Goal: Transaction & Acquisition: Purchase product/service

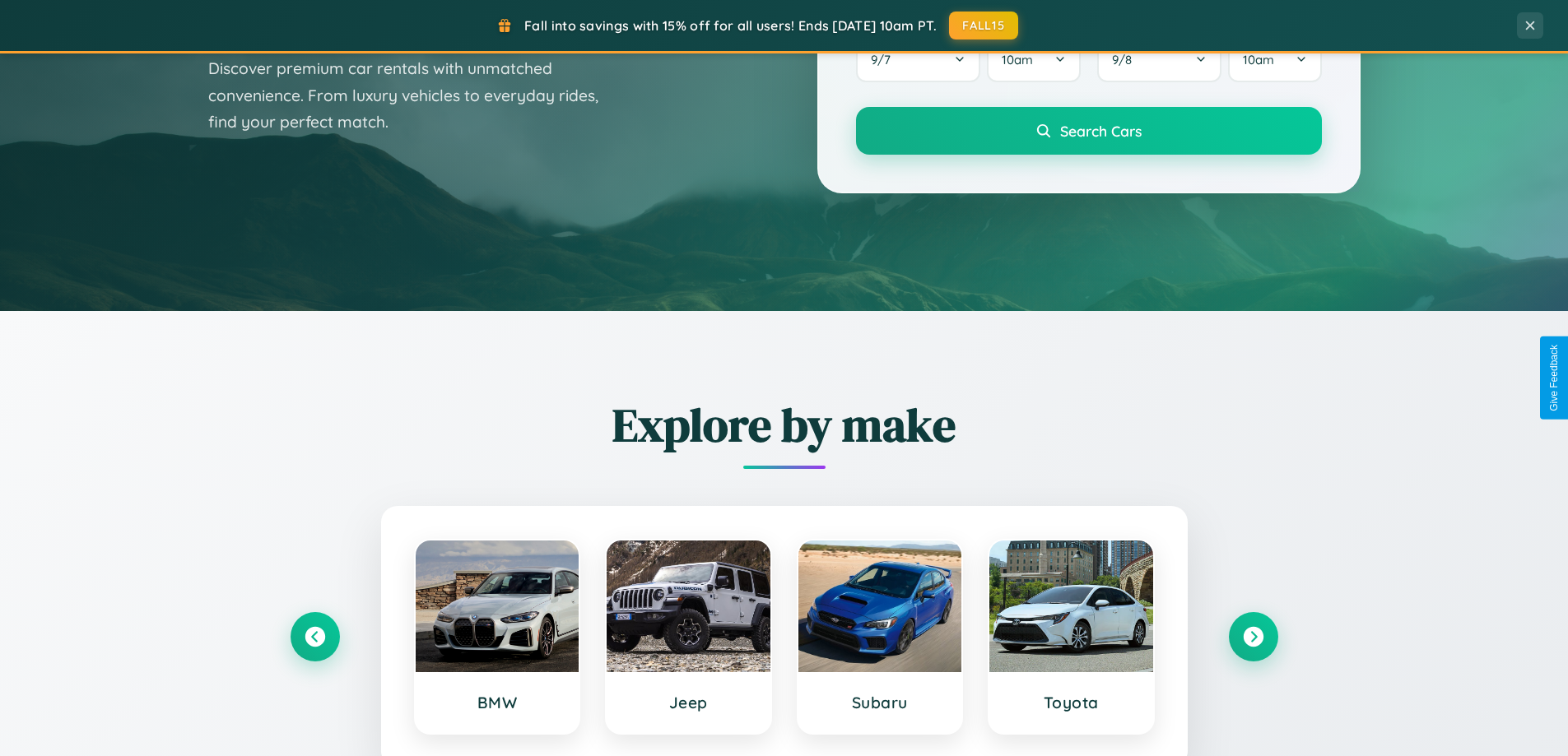
scroll to position [3167, 0]
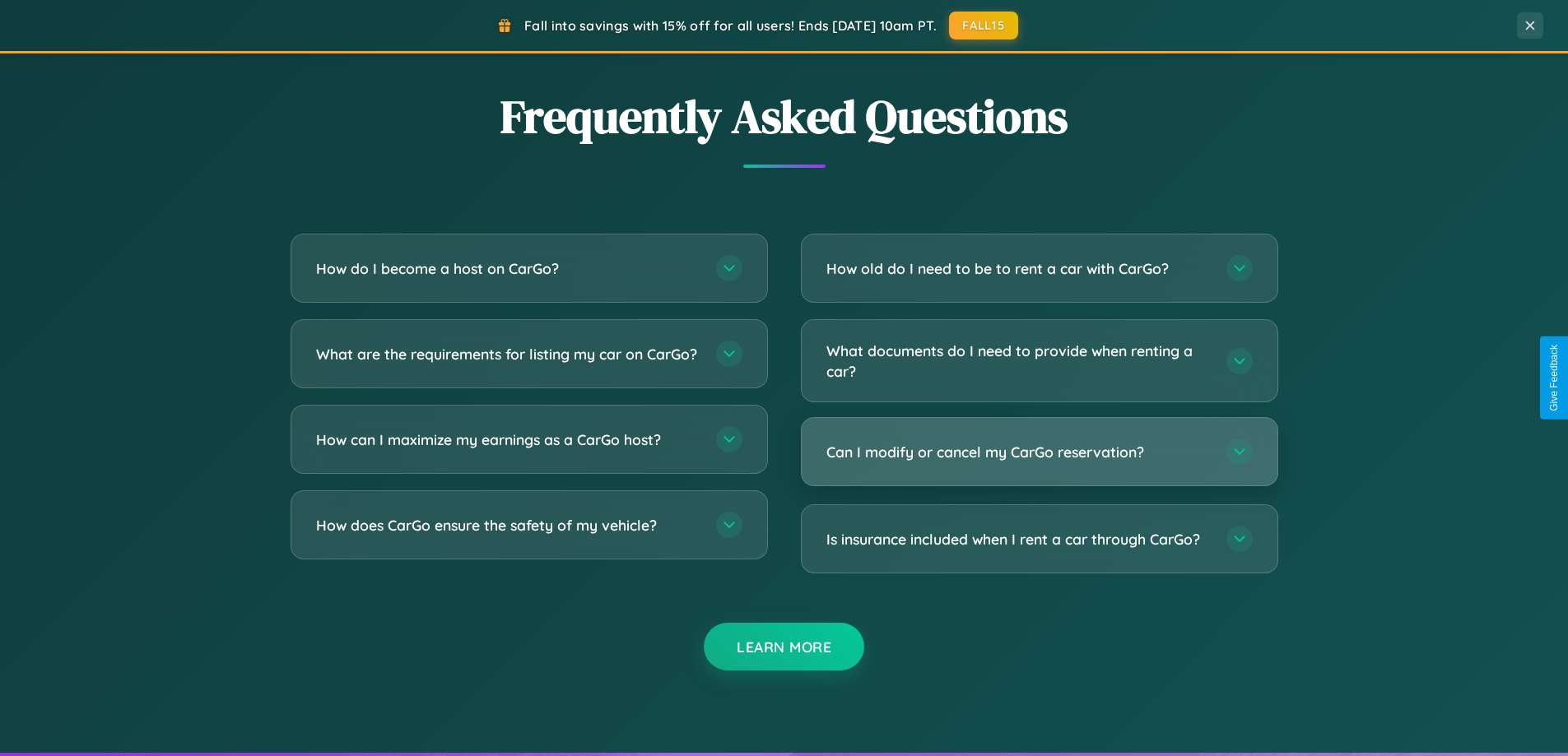
click at [1039, 451] on h3 "Can I modify or cancel my CarGo reservation?" at bounding box center [1018, 452] width 384 height 20
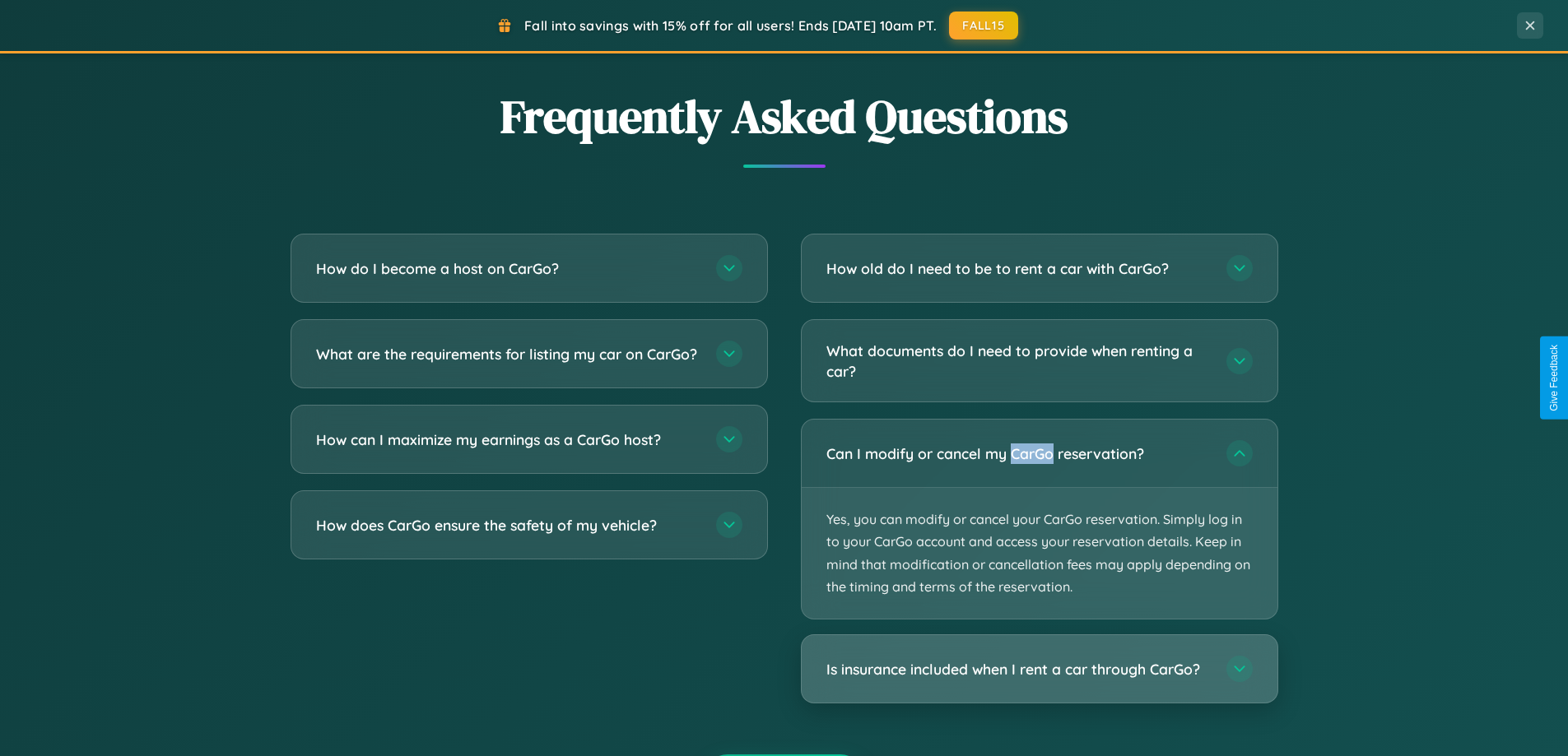
click at [1039, 669] on h3 "Is insurance included when I rent a car through CarGo?" at bounding box center [1018, 669] width 384 height 20
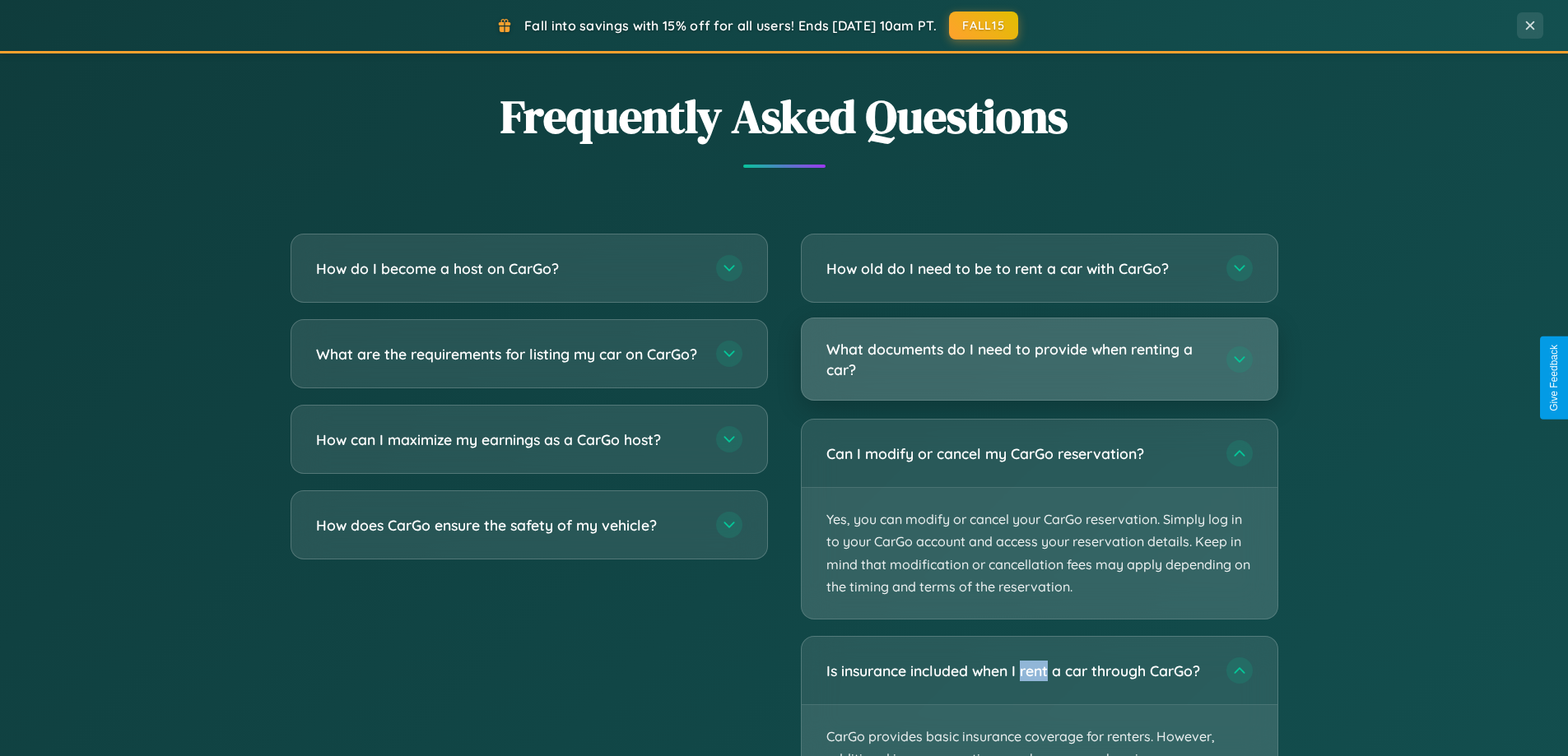
click at [1039, 361] on h3 "What documents do I need to provide when renting a car?" at bounding box center [1018, 360] width 384 height 41
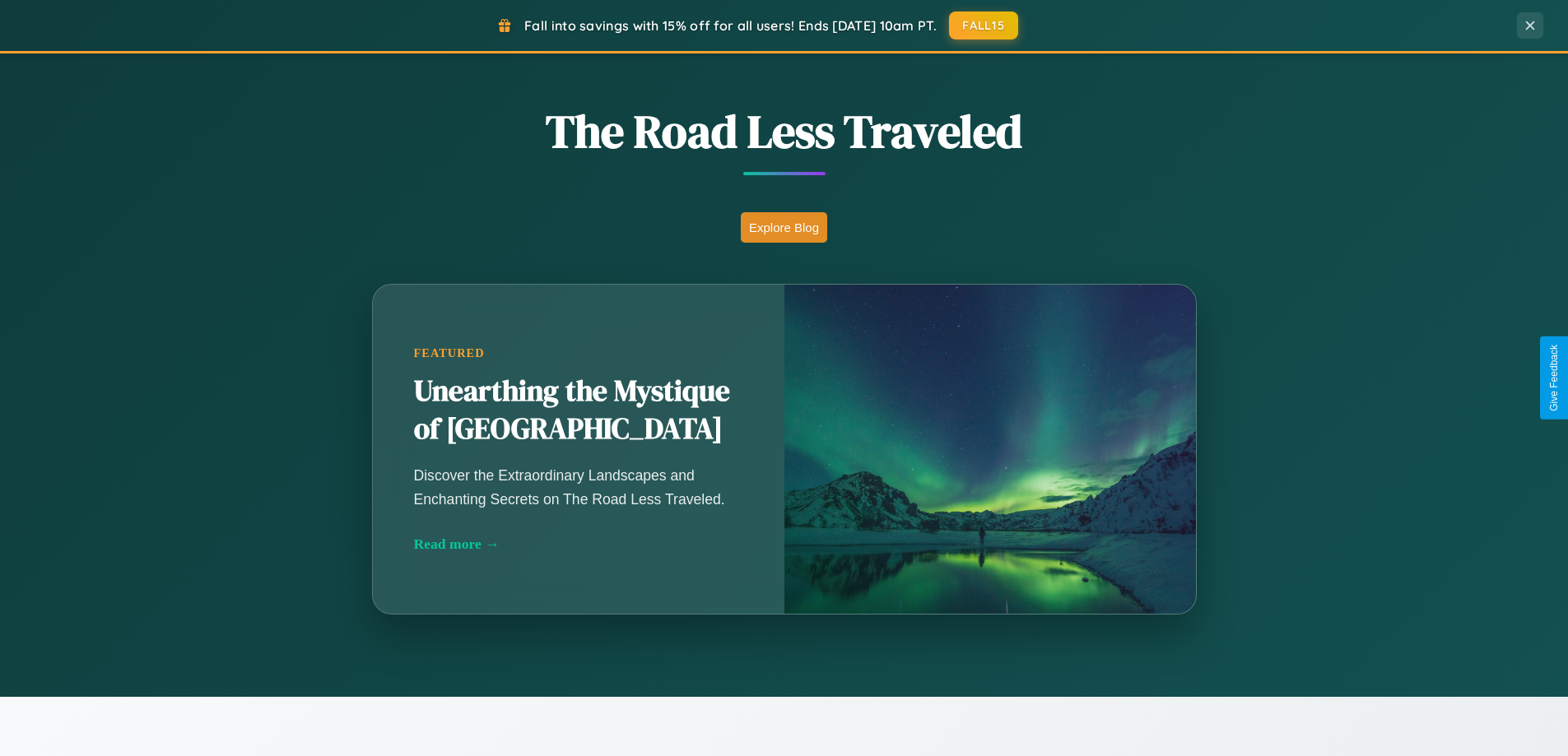
scroll to position [1132, 0]
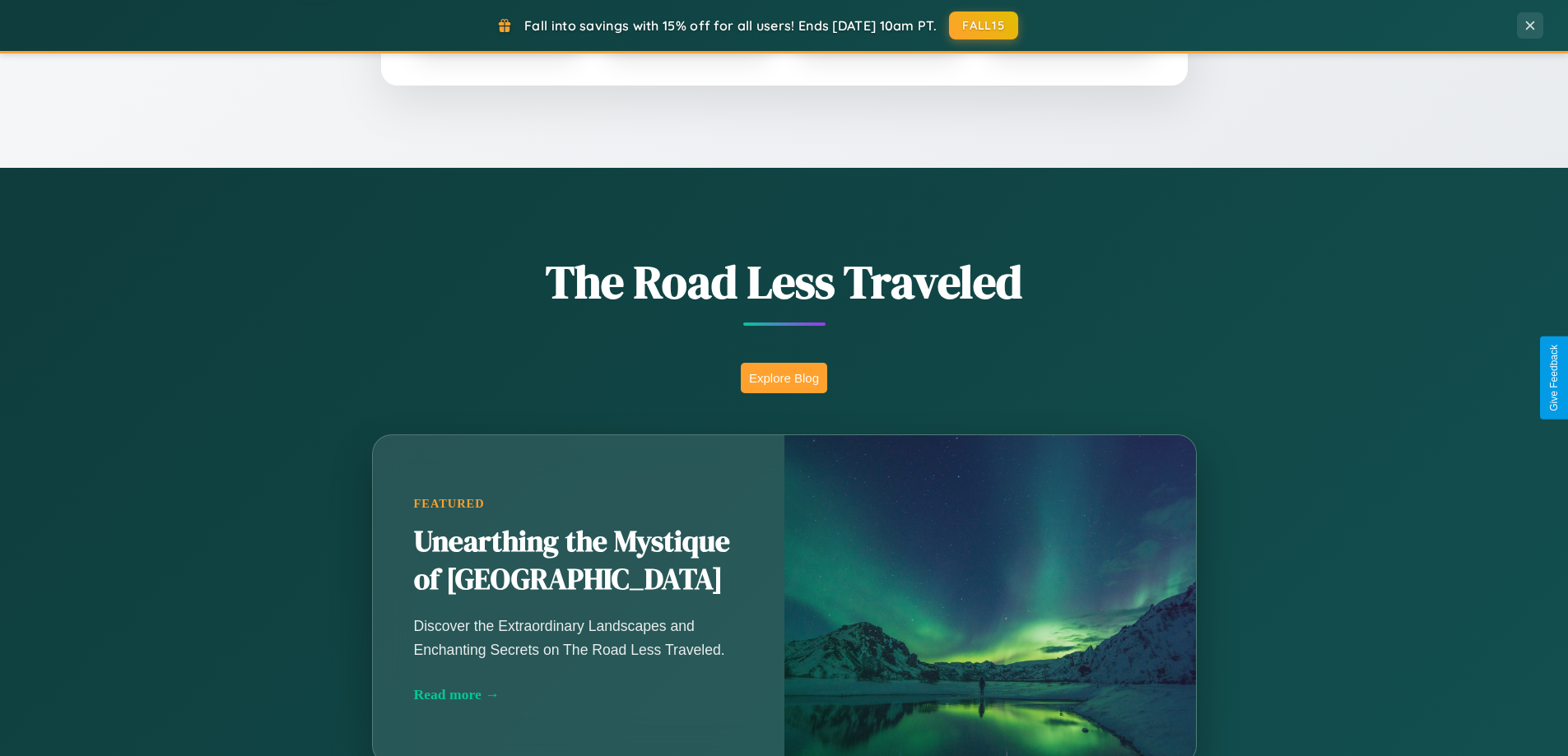
click at [783, 378] on button "Explore Blog" at bounding box center [784, 378] width 87 height 31
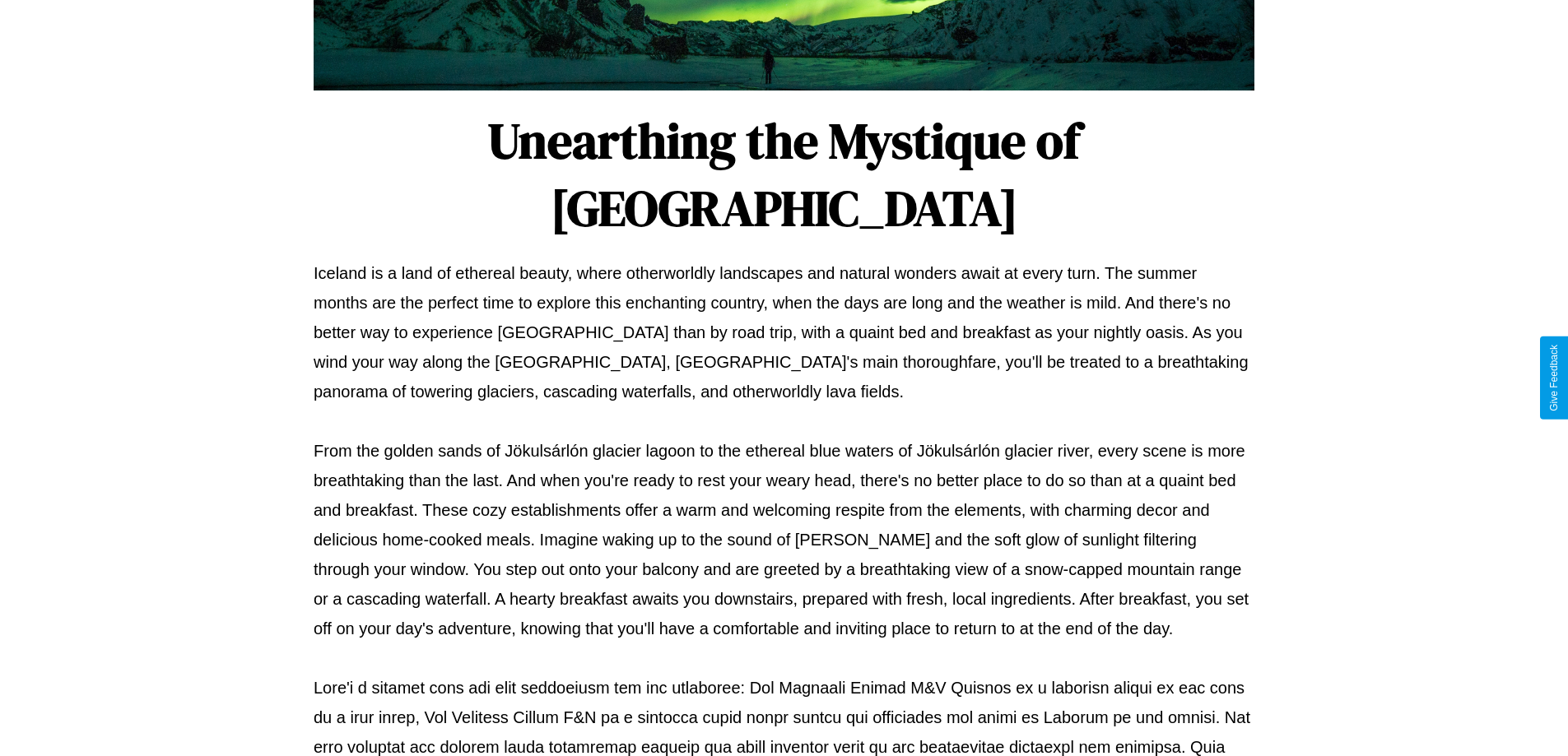
scroll to position [532, 0]
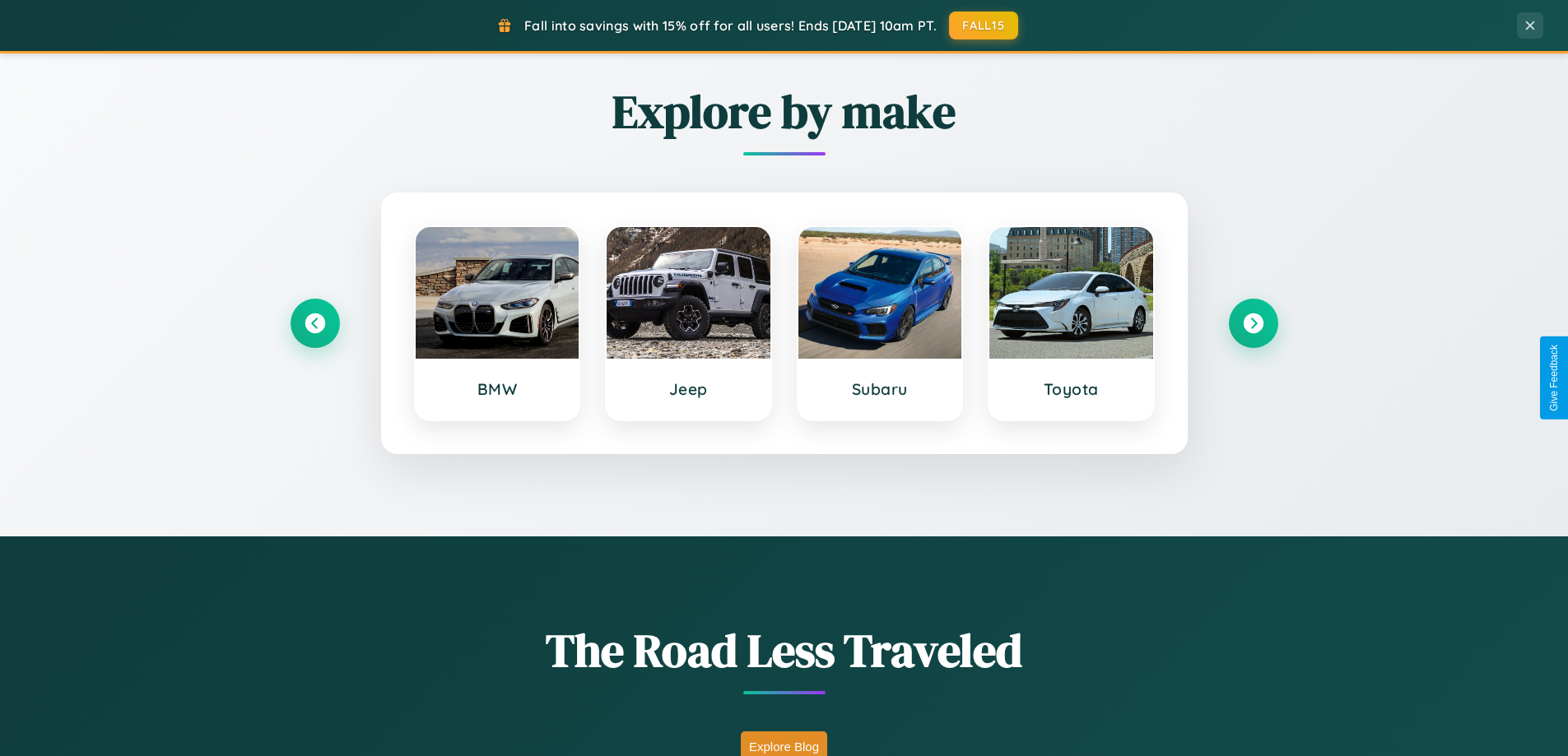
scroll to position [709, 0]
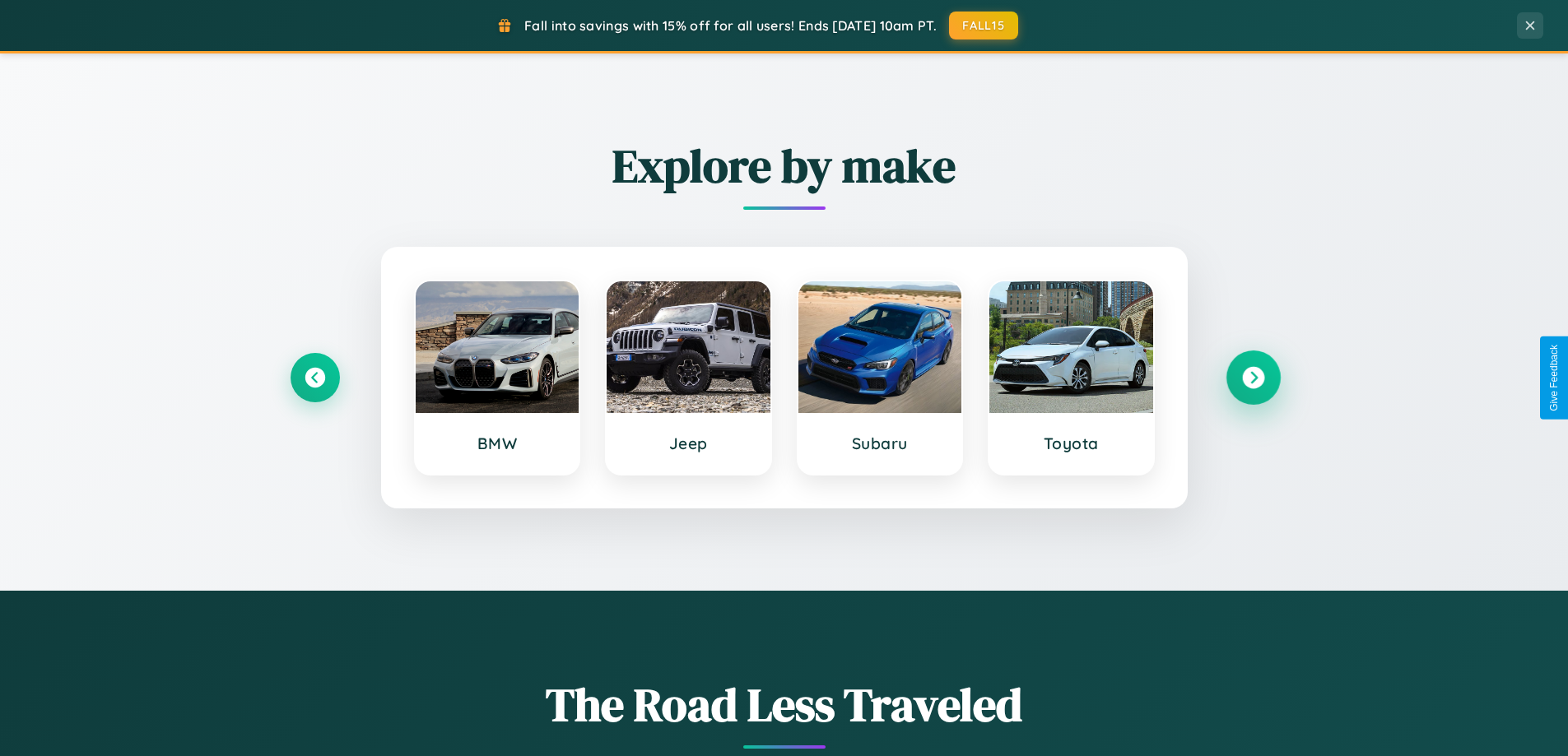
click at [1252, 378] on icon at bounding box center [1252, 378] width 22 height 22
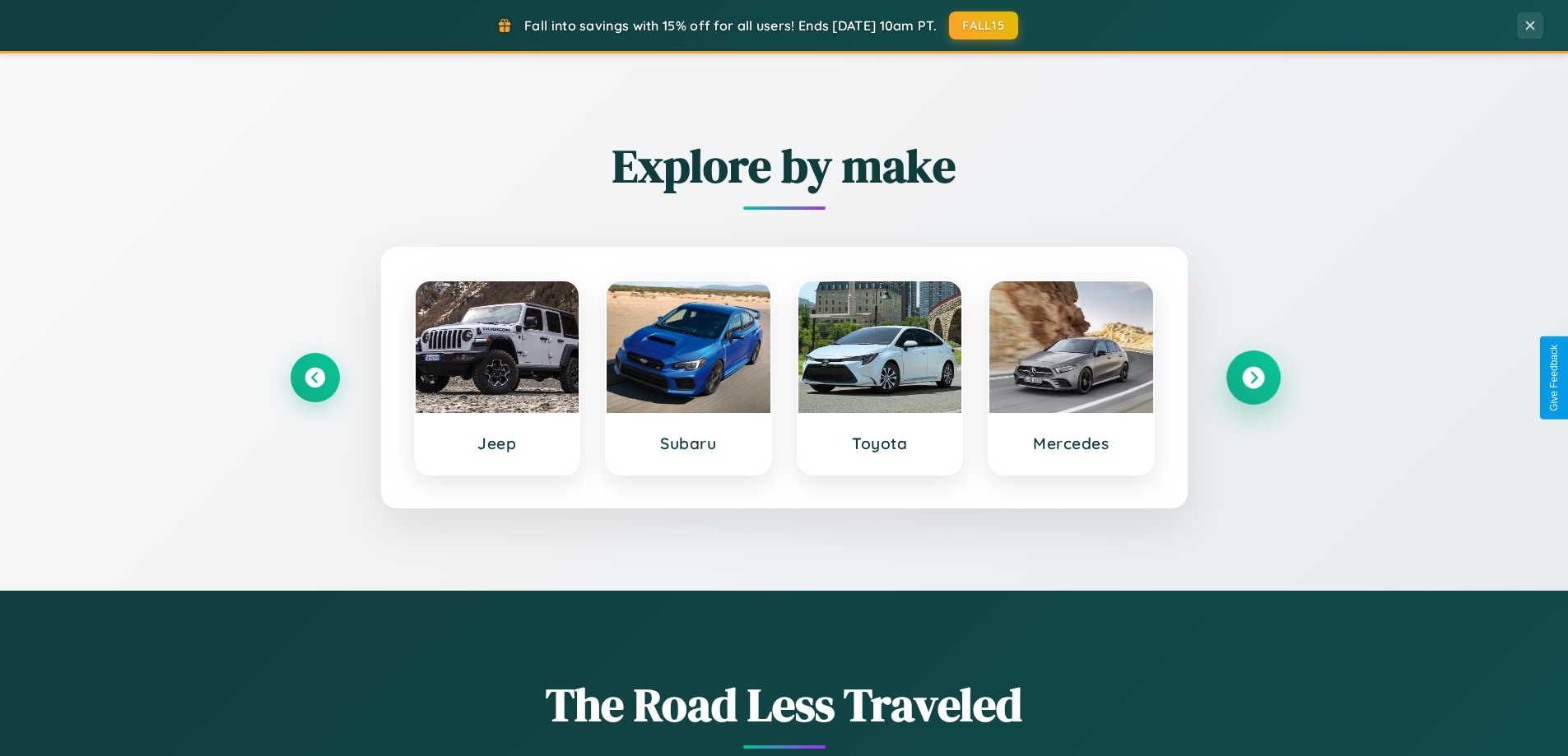
click at [1252, 378] on icon at bounding box center [1252, 378] width 22 height 22
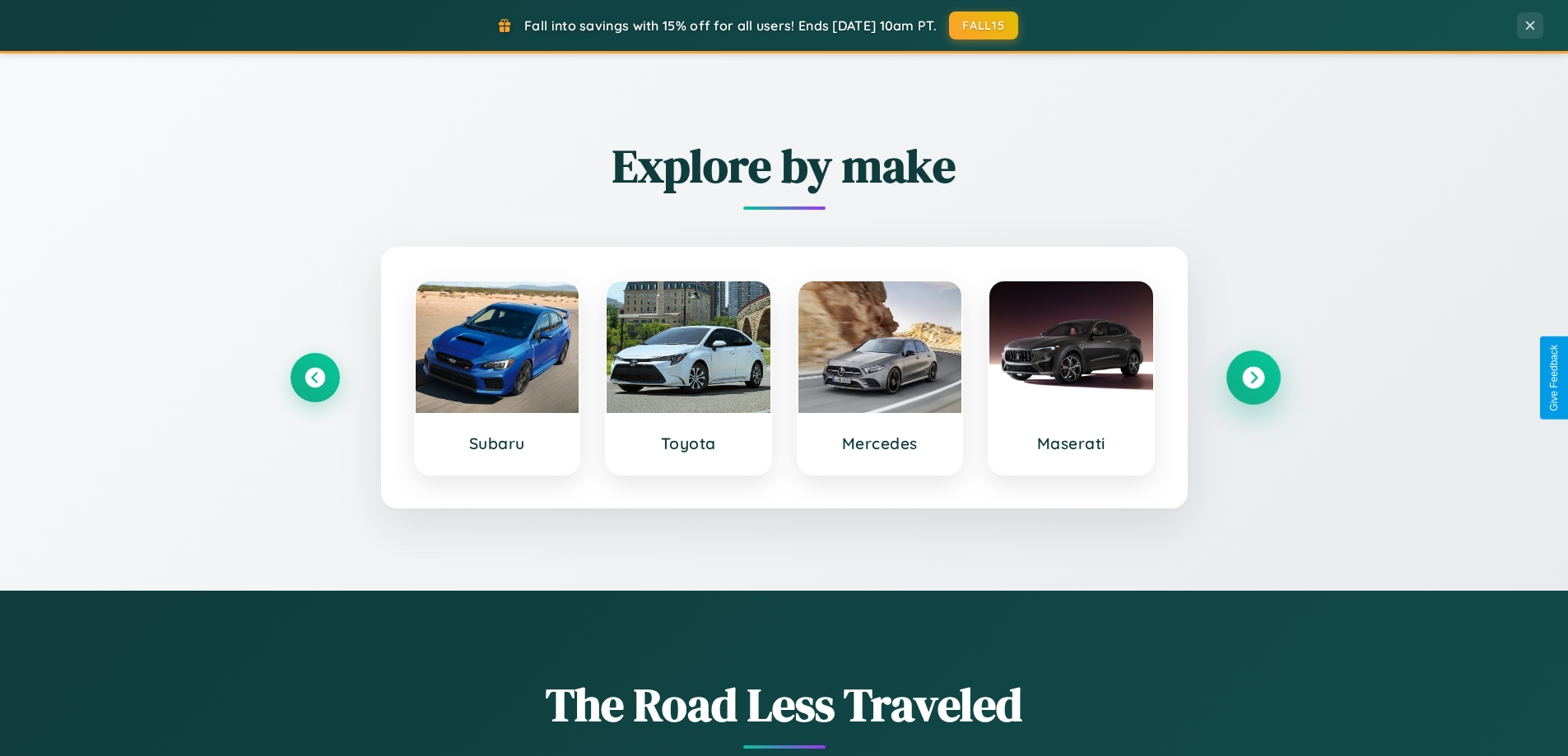
click at [1252, 378] on icon at bounding box center [1252, 378] width 22 height 22
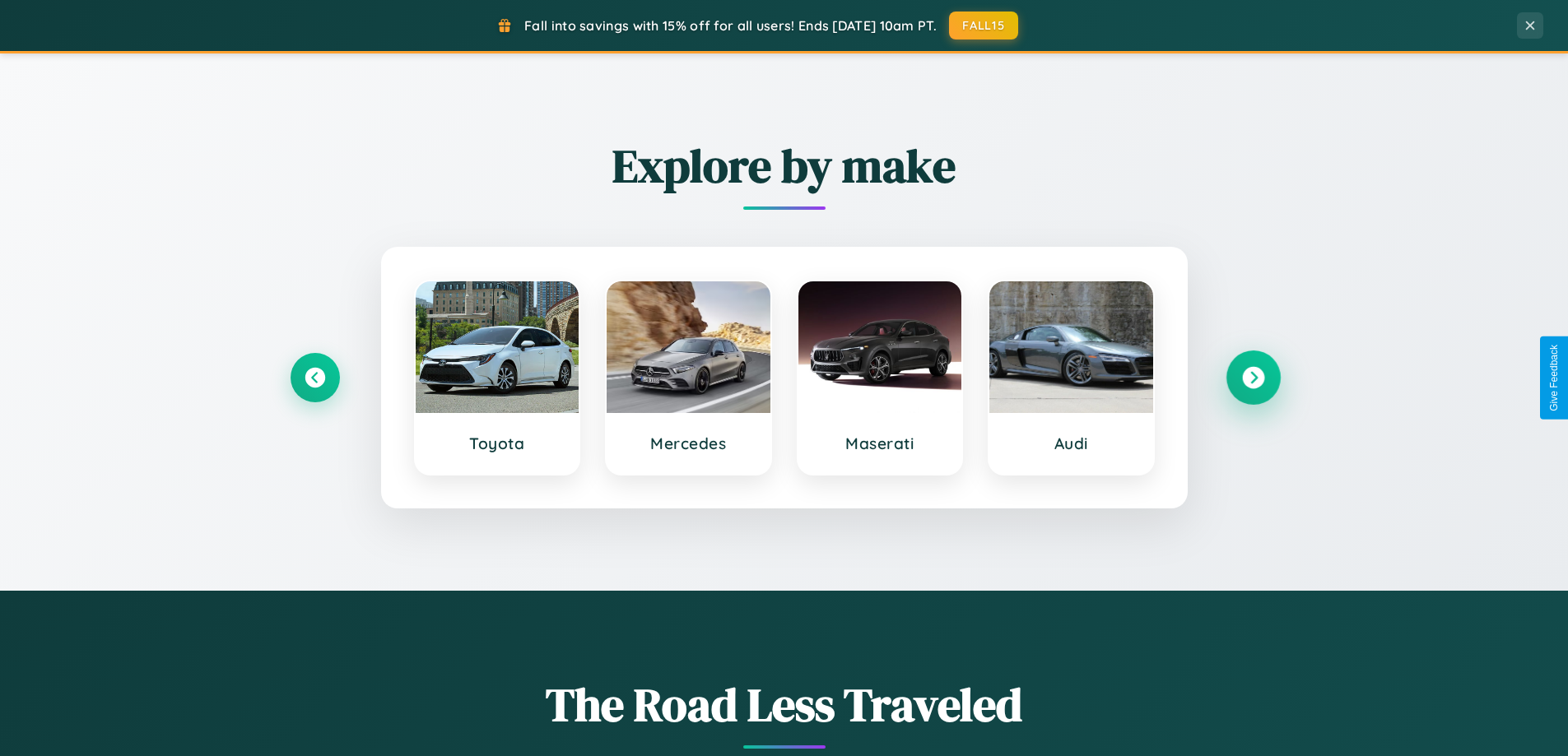
click at [1252, 378] on icon at bounding box center [1252, 378] width 22 height 22
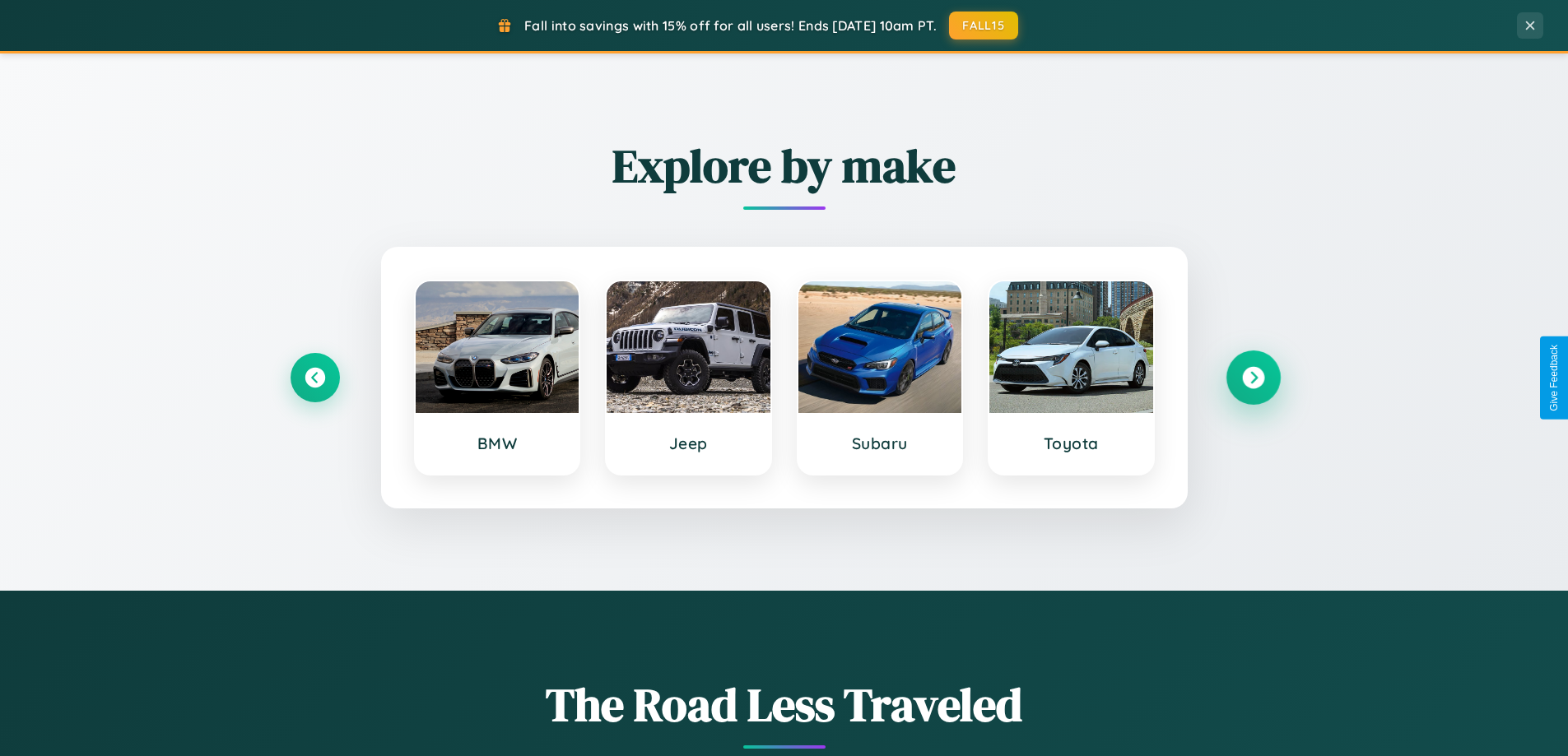
click at [1252, 378] on icon at bounding box center [1252, 378] width 22 height 22
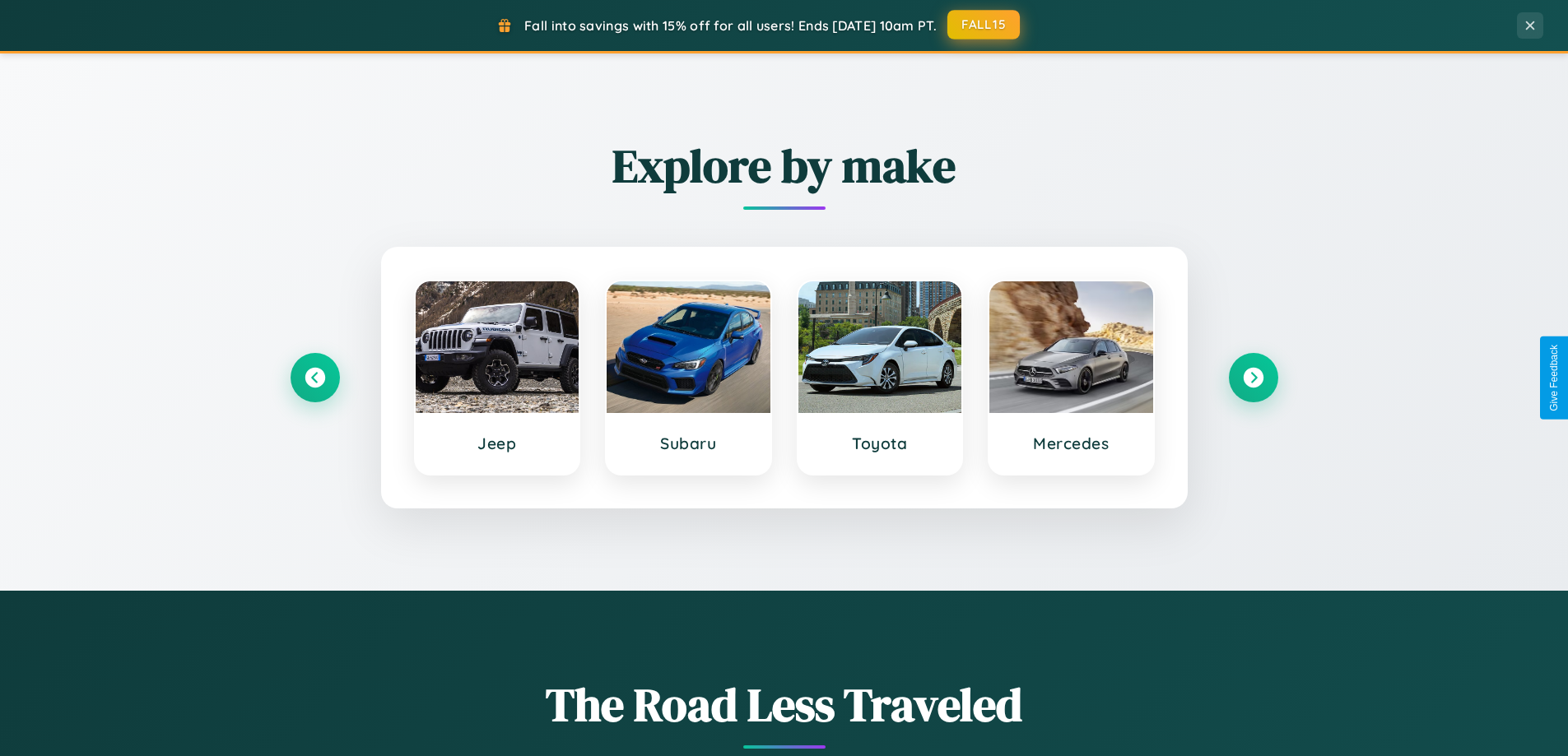
click at [984, 25] on button "FALL15" at bounding box center [983, 25] width 72 height 30
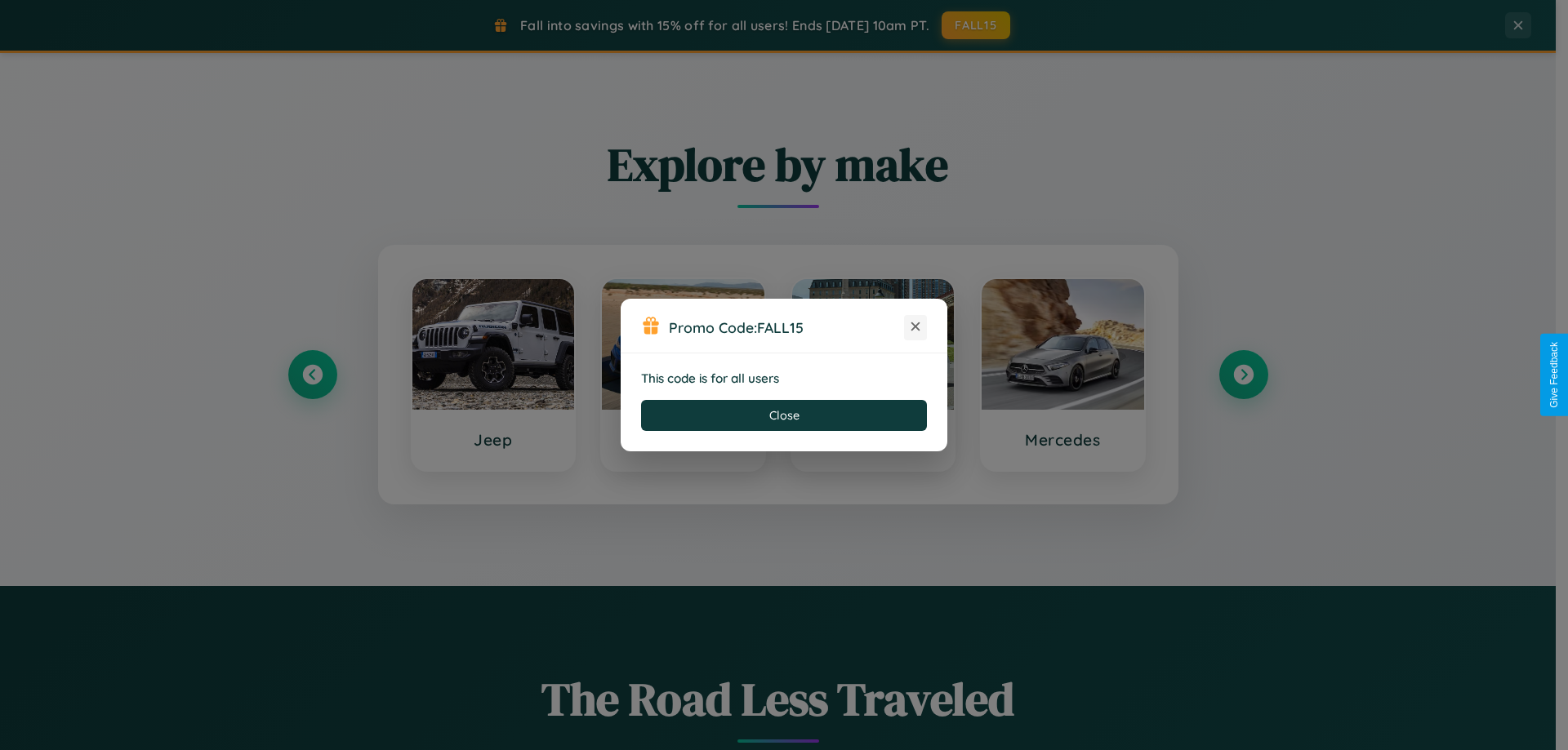
click at [915, 327] on icon at bounding box center [915, 326] width 16 height 16
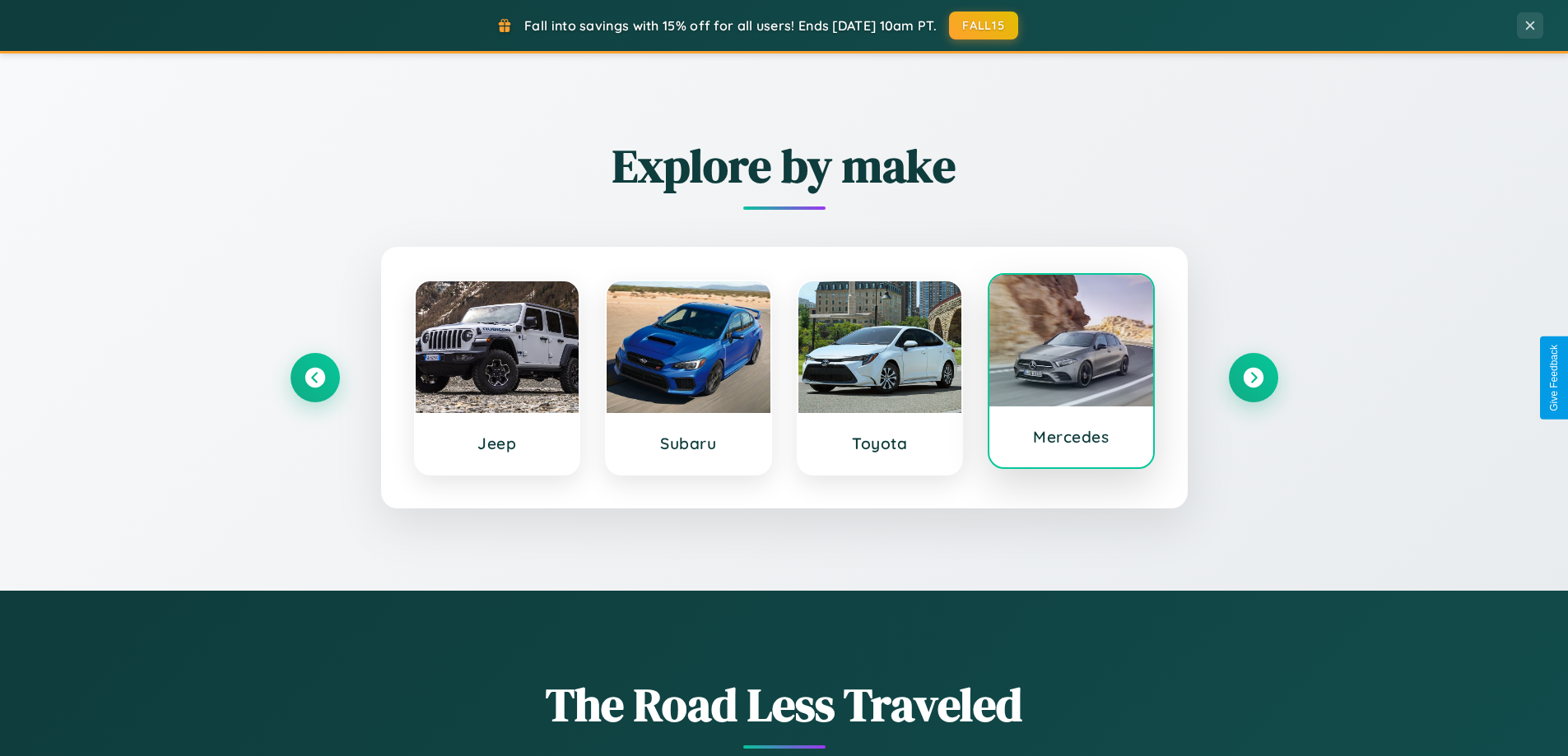
click at [1071, 374] on div at bounding box center [1071, 340] width 164 height 132
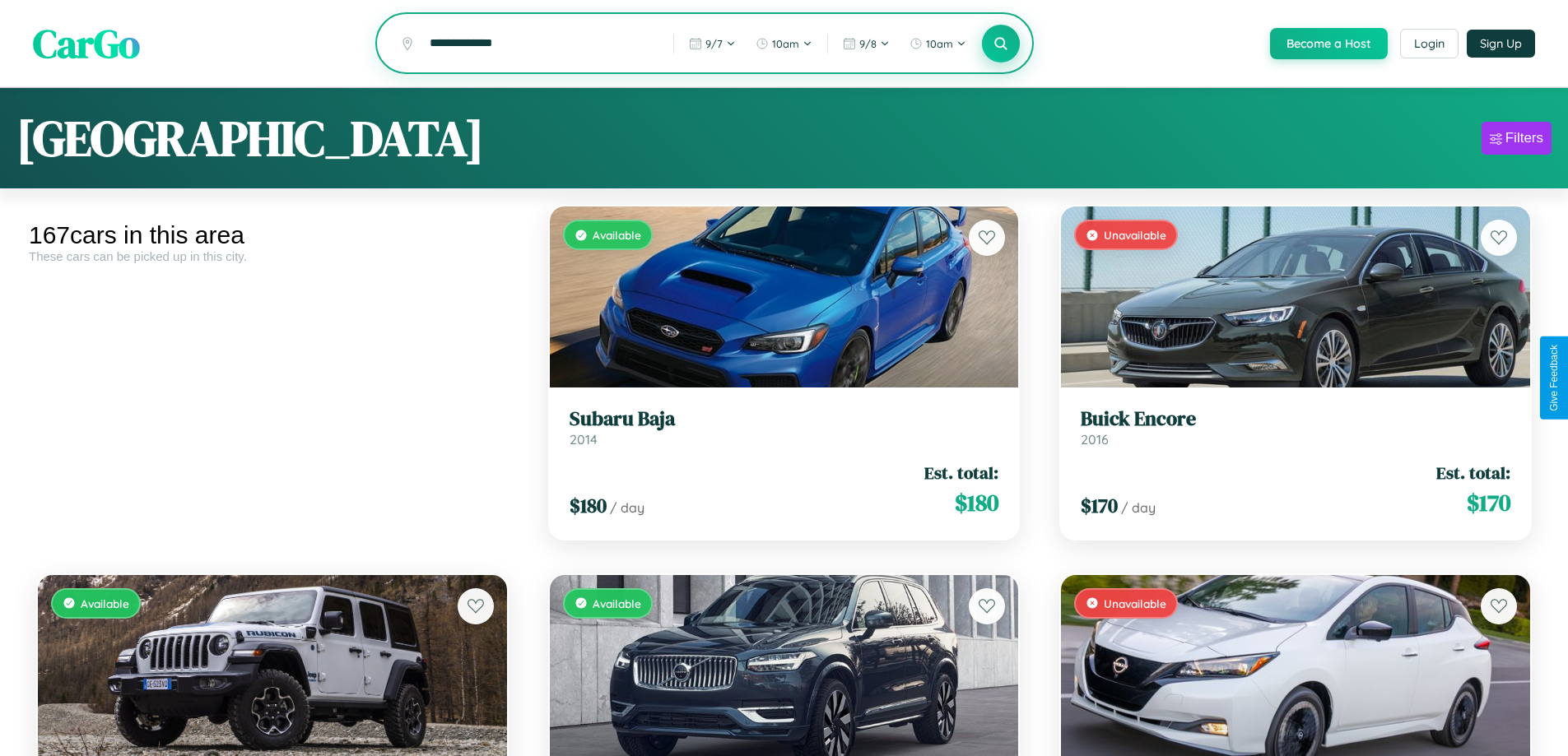
click at [1000, 43] on icon at bounding box center [1001, 43] width 15 height 15
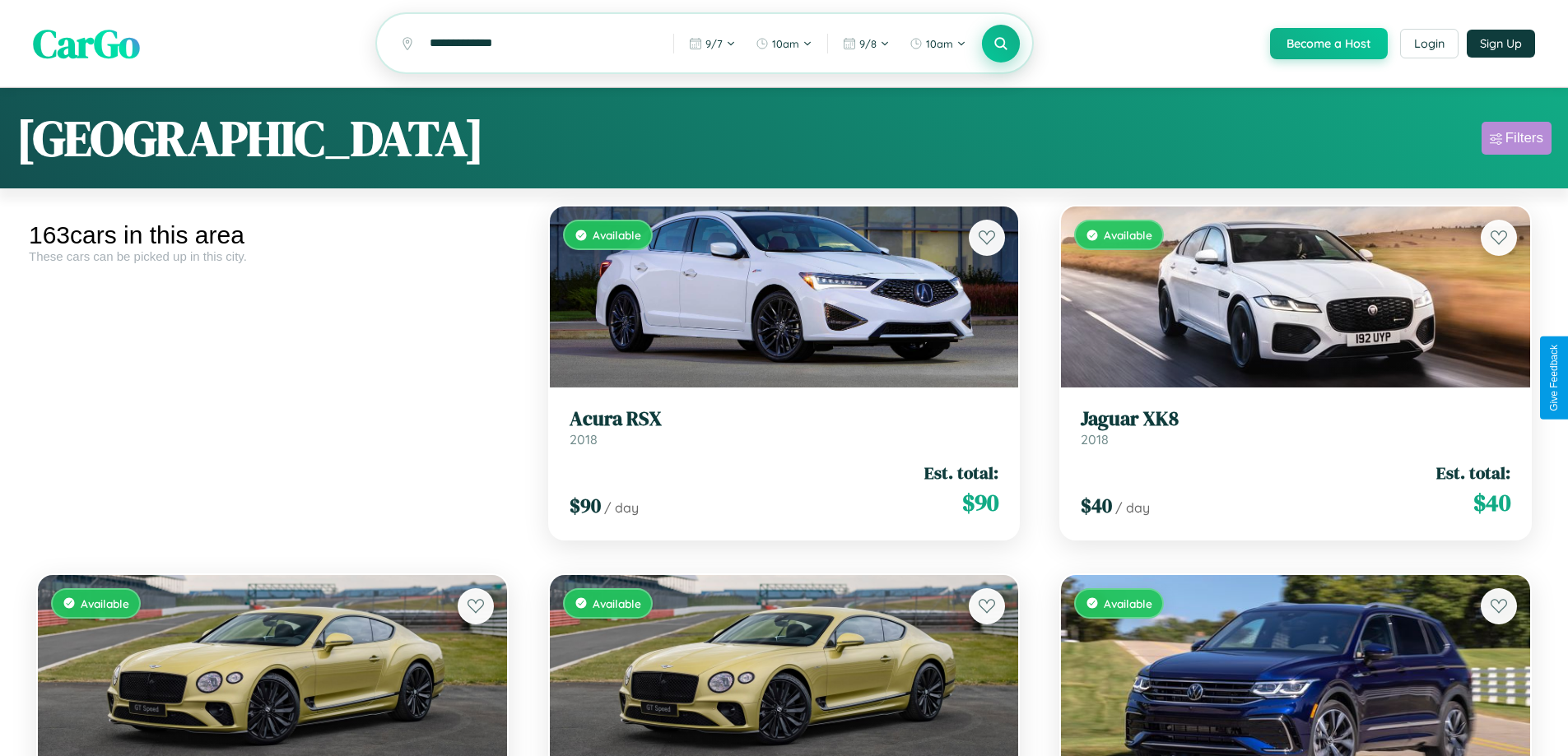
click at [1515, 141] on div "Filters" at bounding box center [1524, 137] width 38 height 16
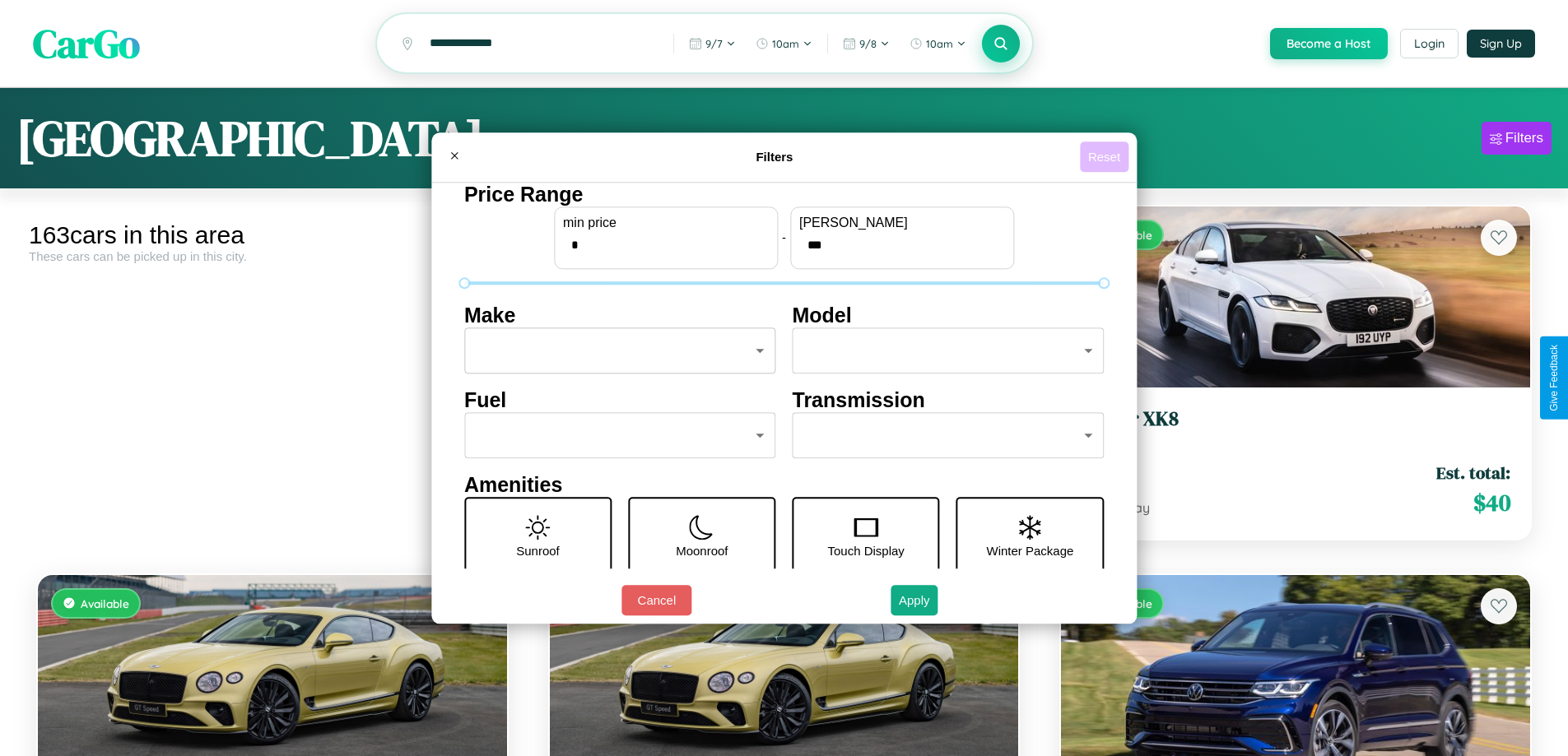
click at [1106, 156] on button "Reset" at bounding box center [1103, 157] width 48 height 31
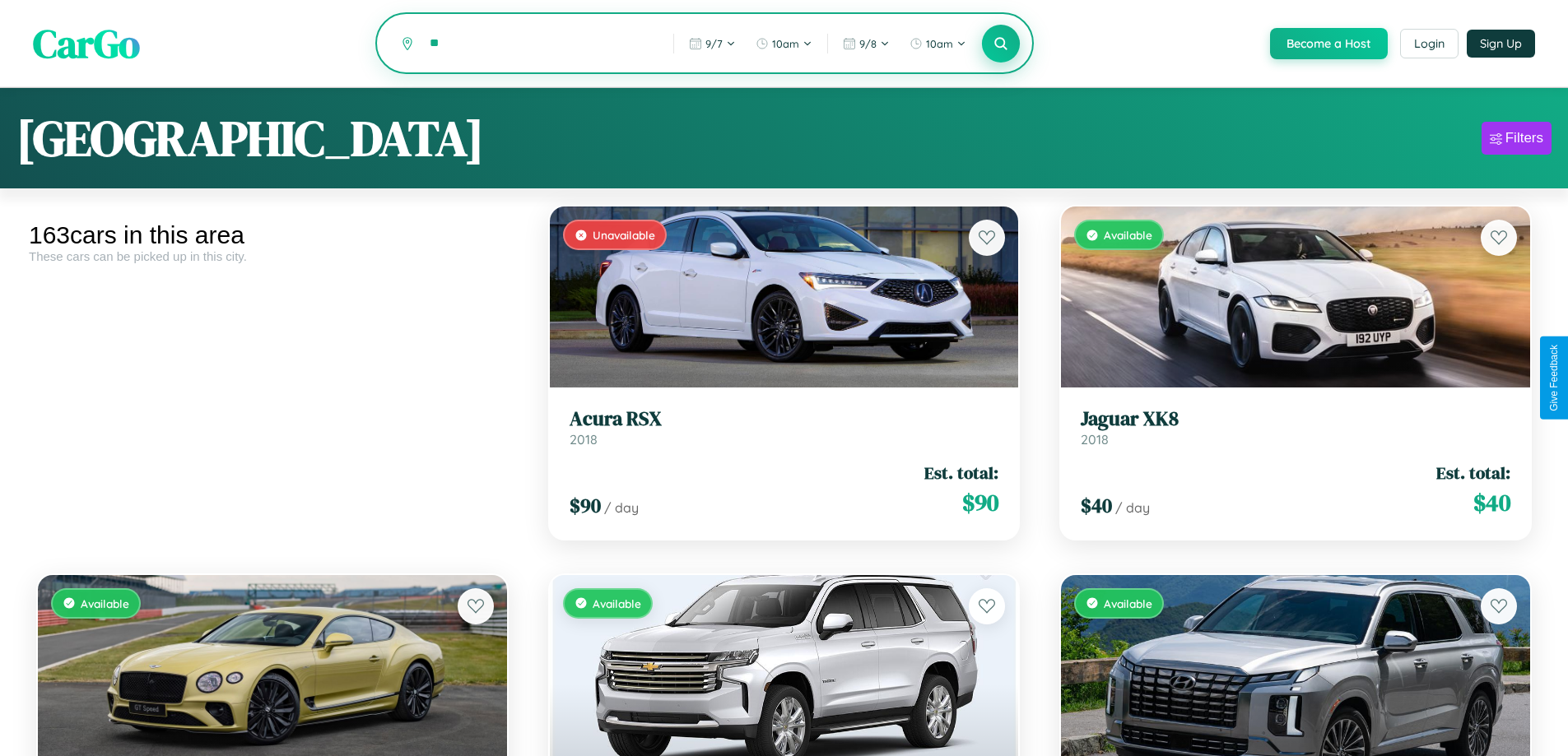
type input "*"
type input "*******"
click at [1000, 43] on icon at bounding box center [1001, 43] width 15 height 15
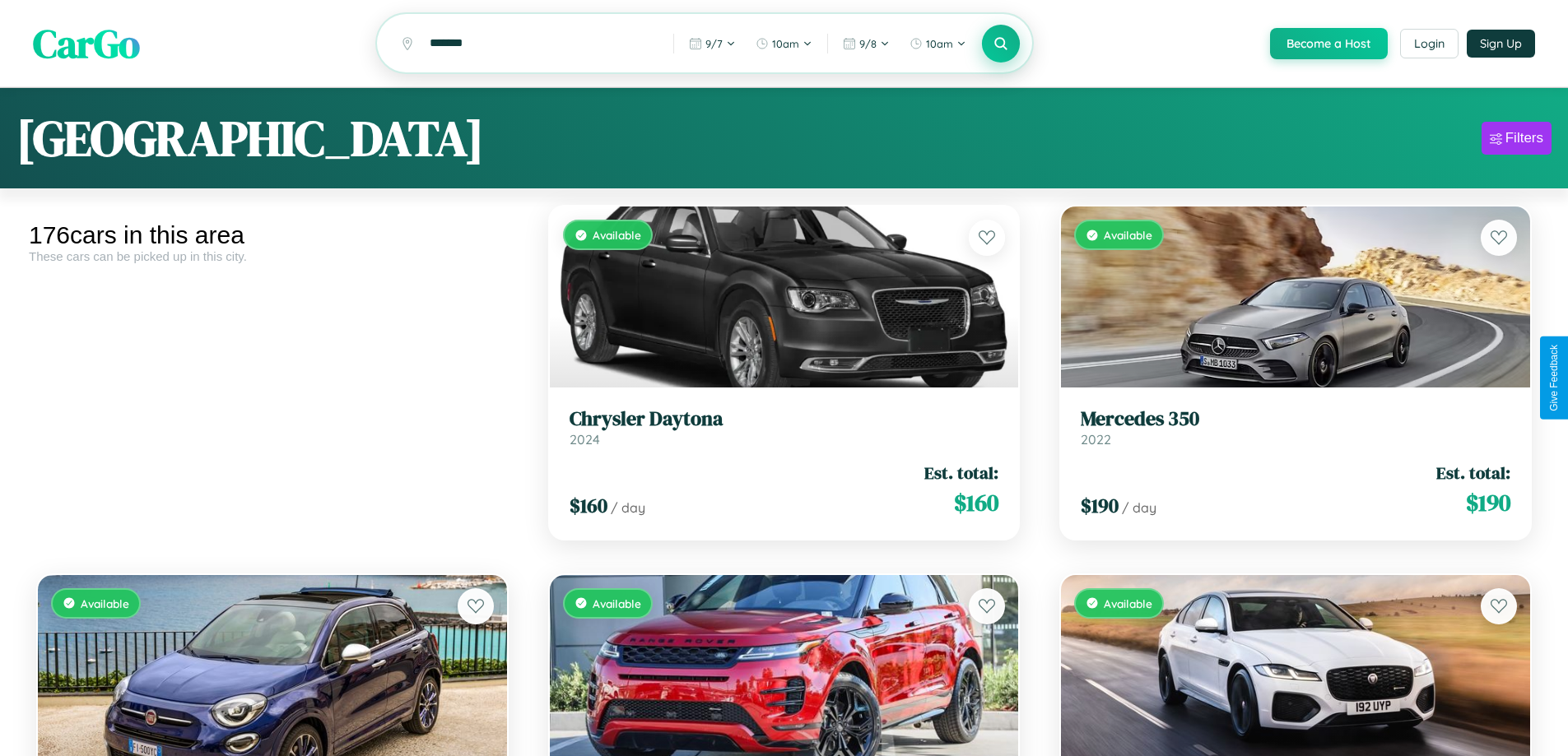
scroll to position [19393, 0]
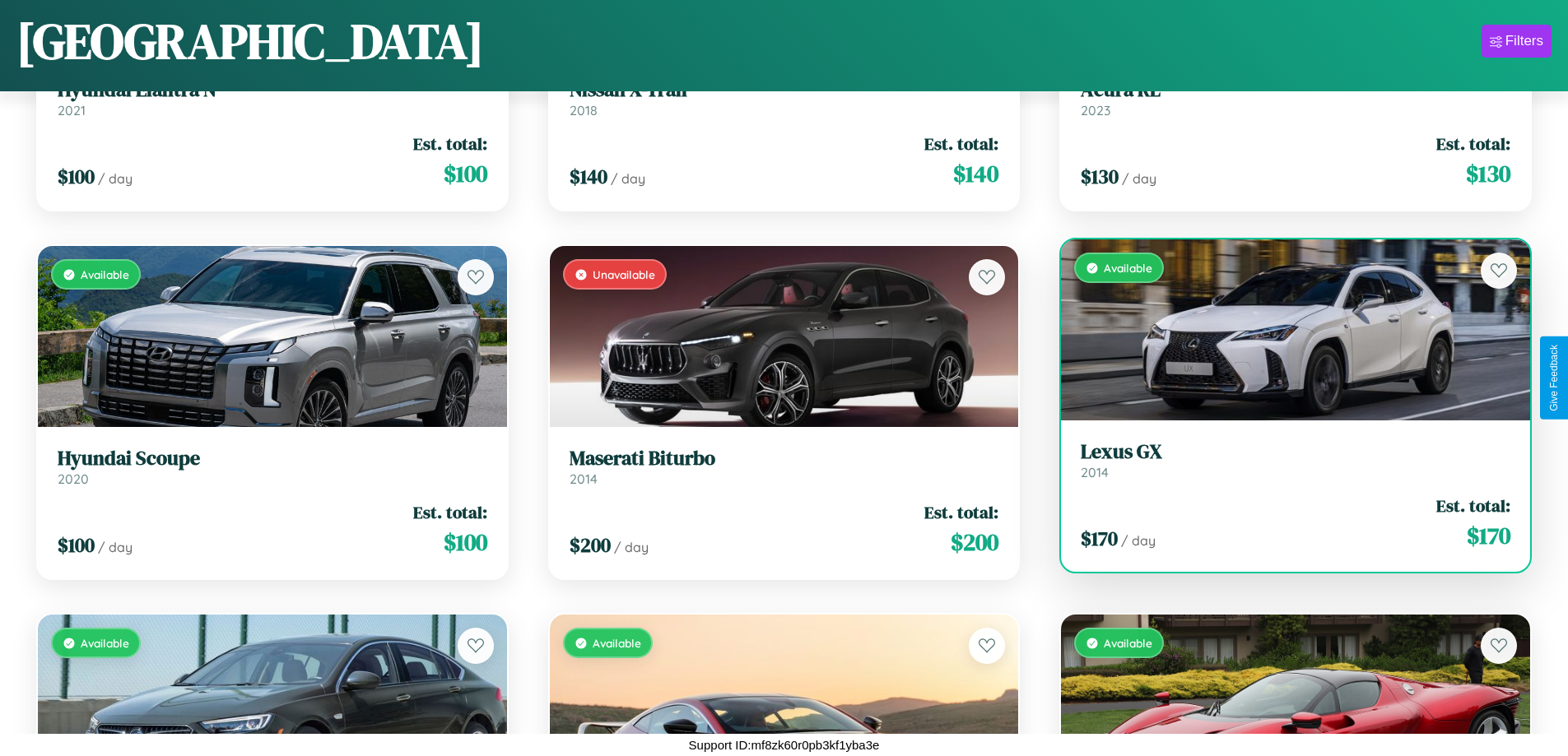
click at [1285, 466] on link "Lexus GX 2014" at bounding box center [1295, 461] width 429 height 41
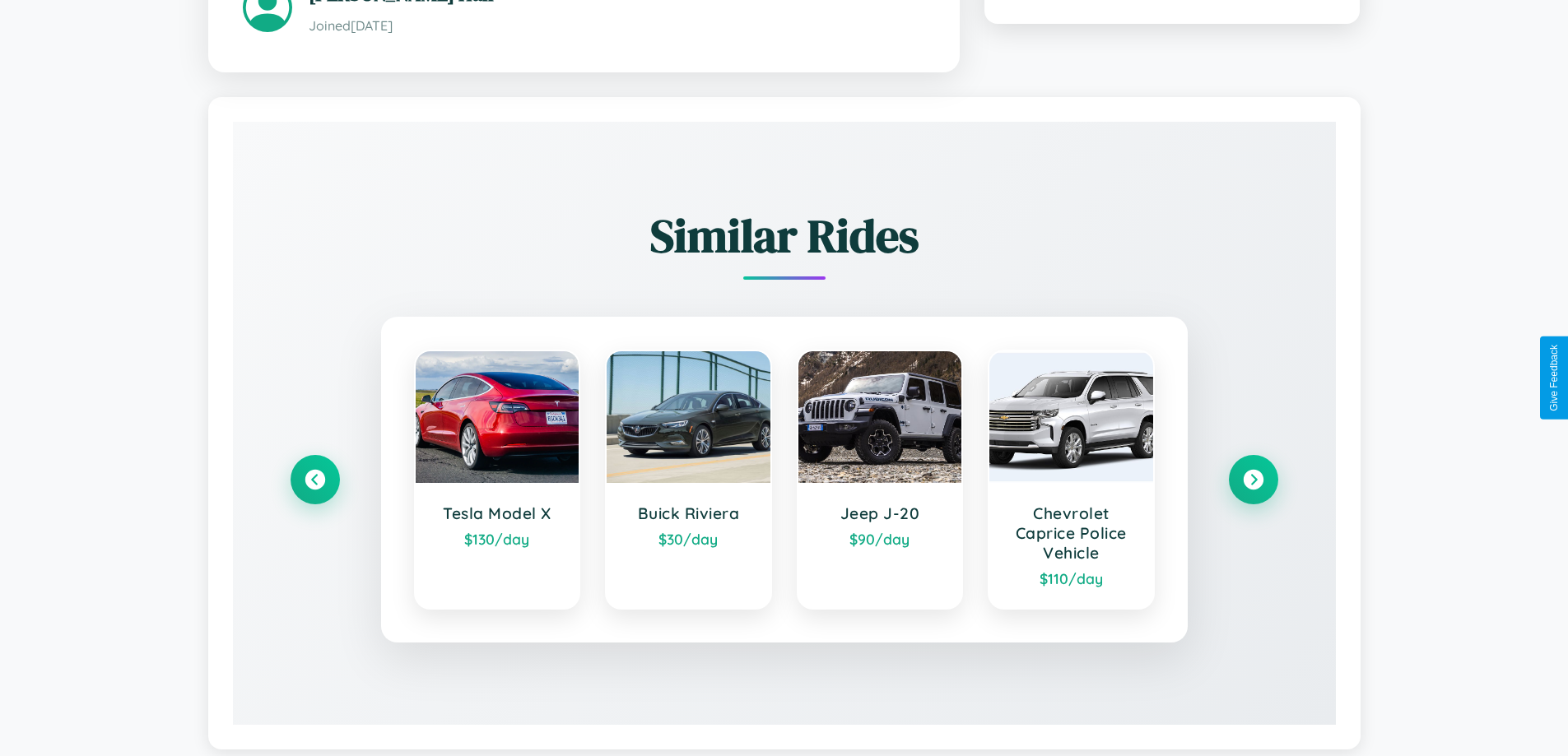
scroll to position [984, 0]
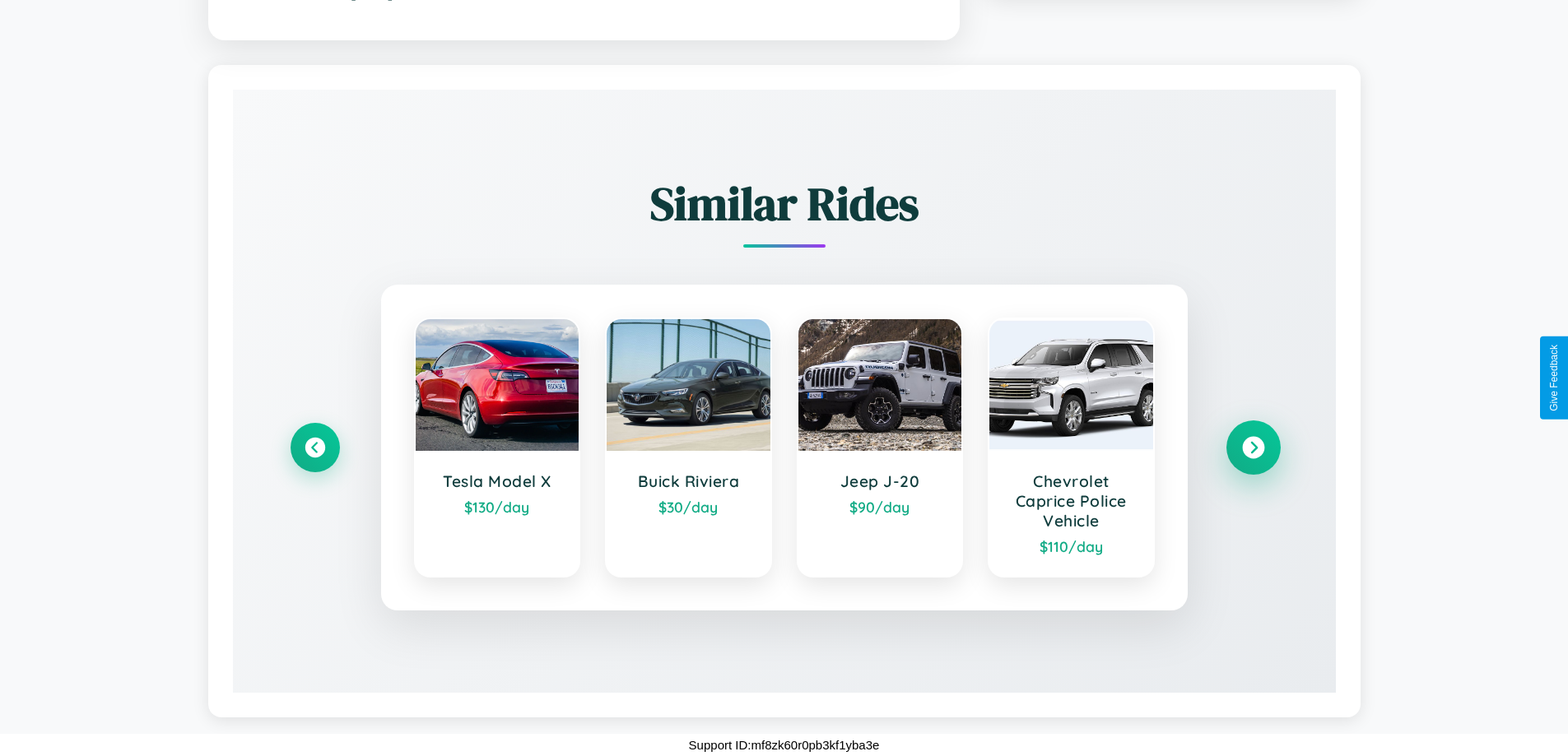
click at [1252, 447] on icon at bounding box center [1252, 447] width 22 height 22
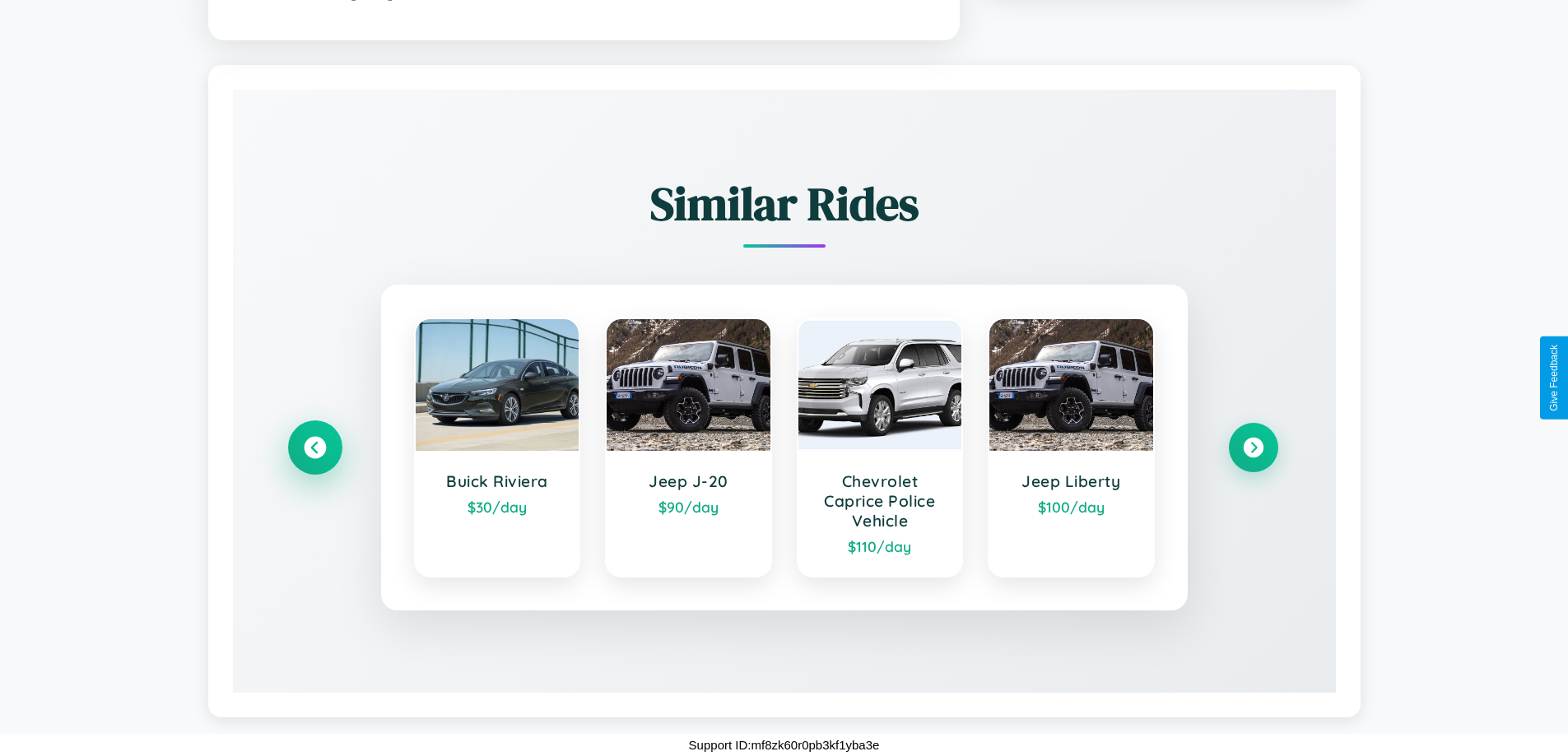
click at [314, 447] on icon at bounding box center [315, 447] width 22 height 22
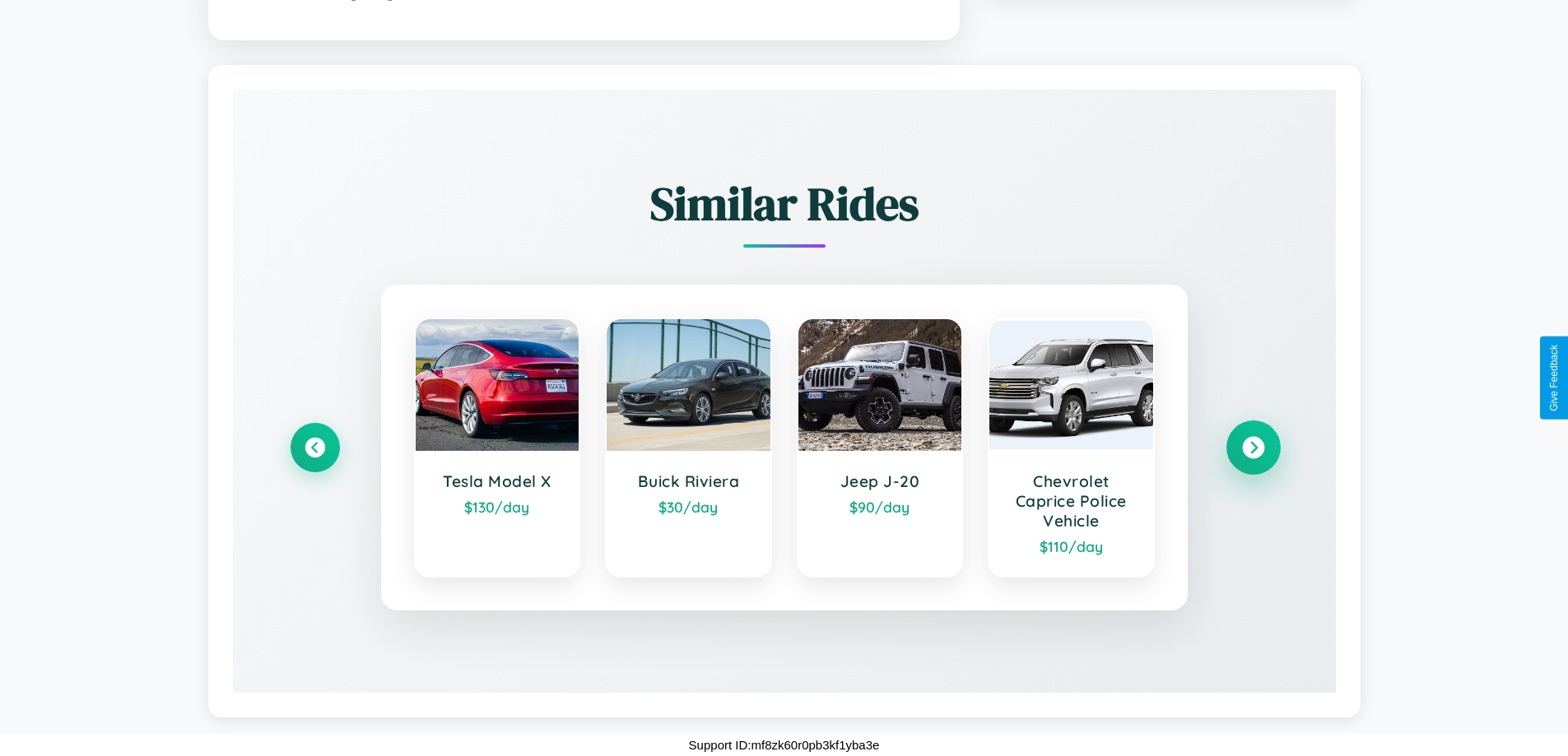
click at [1252, 447] on icon at bounding box center [1252, 447] width 22 height 22
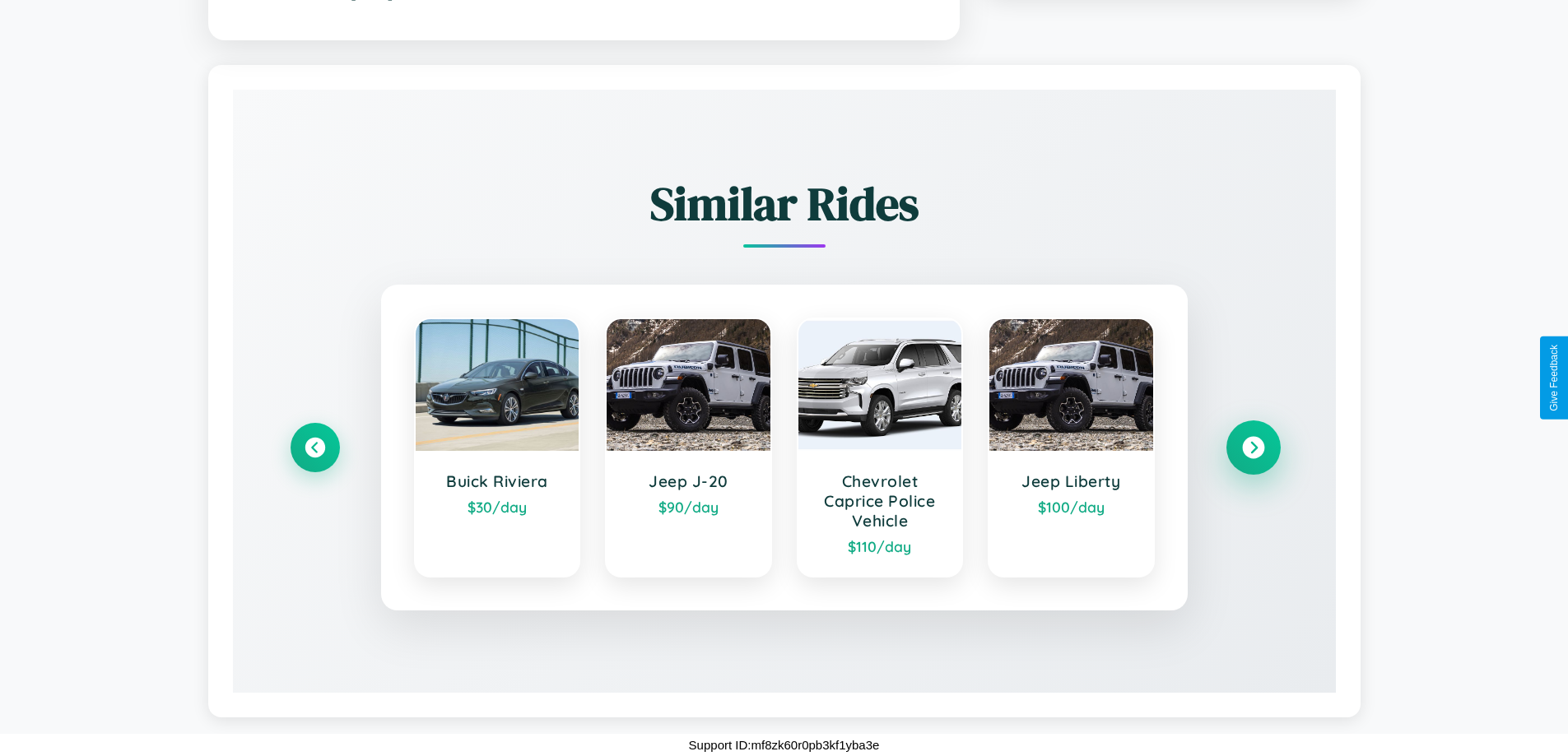
click at [1252, 447] on icon at bounding box center [1252, 447] width 22 height 22
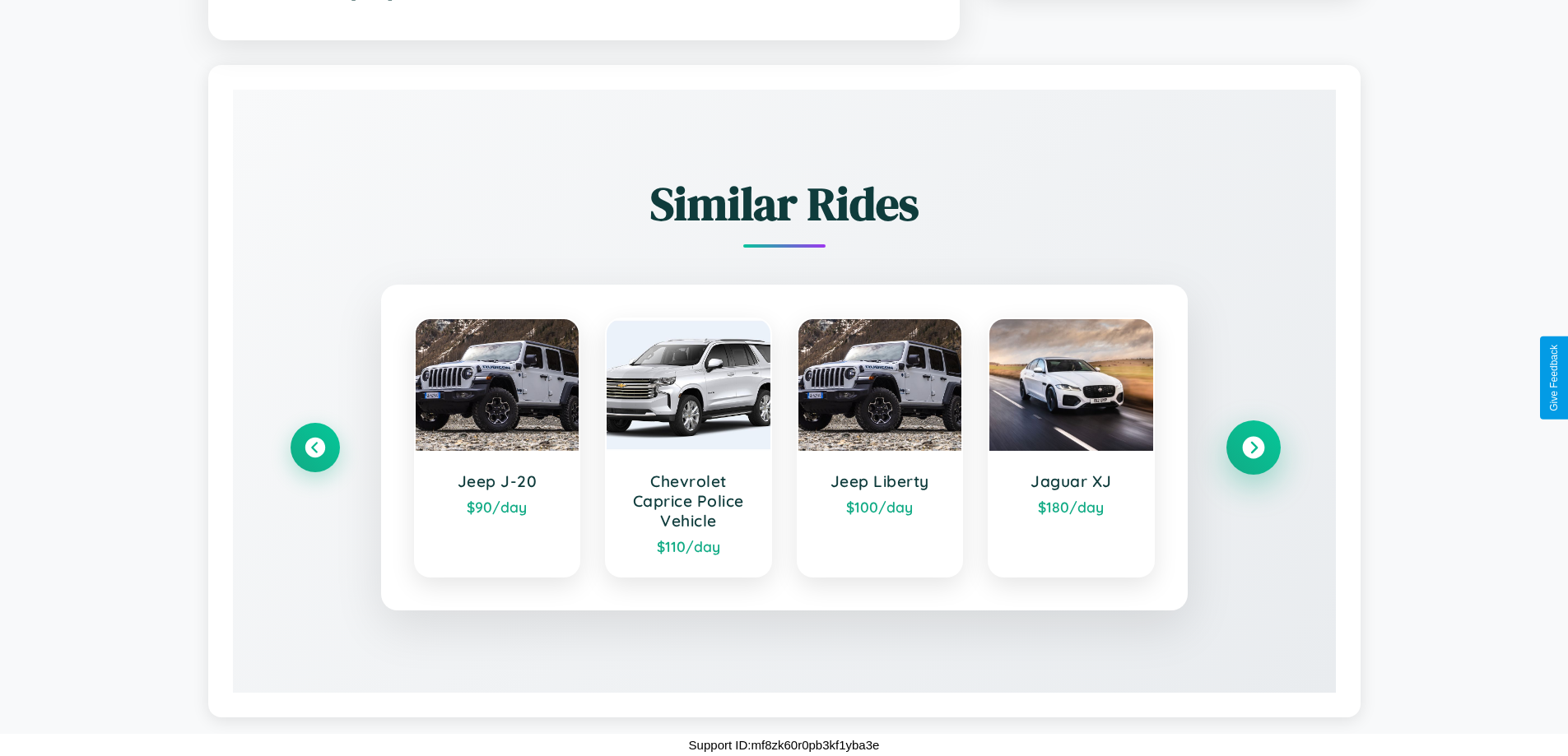
click at [1252, 447] on icon at bounding box center [1252, 447] width 22 height 22
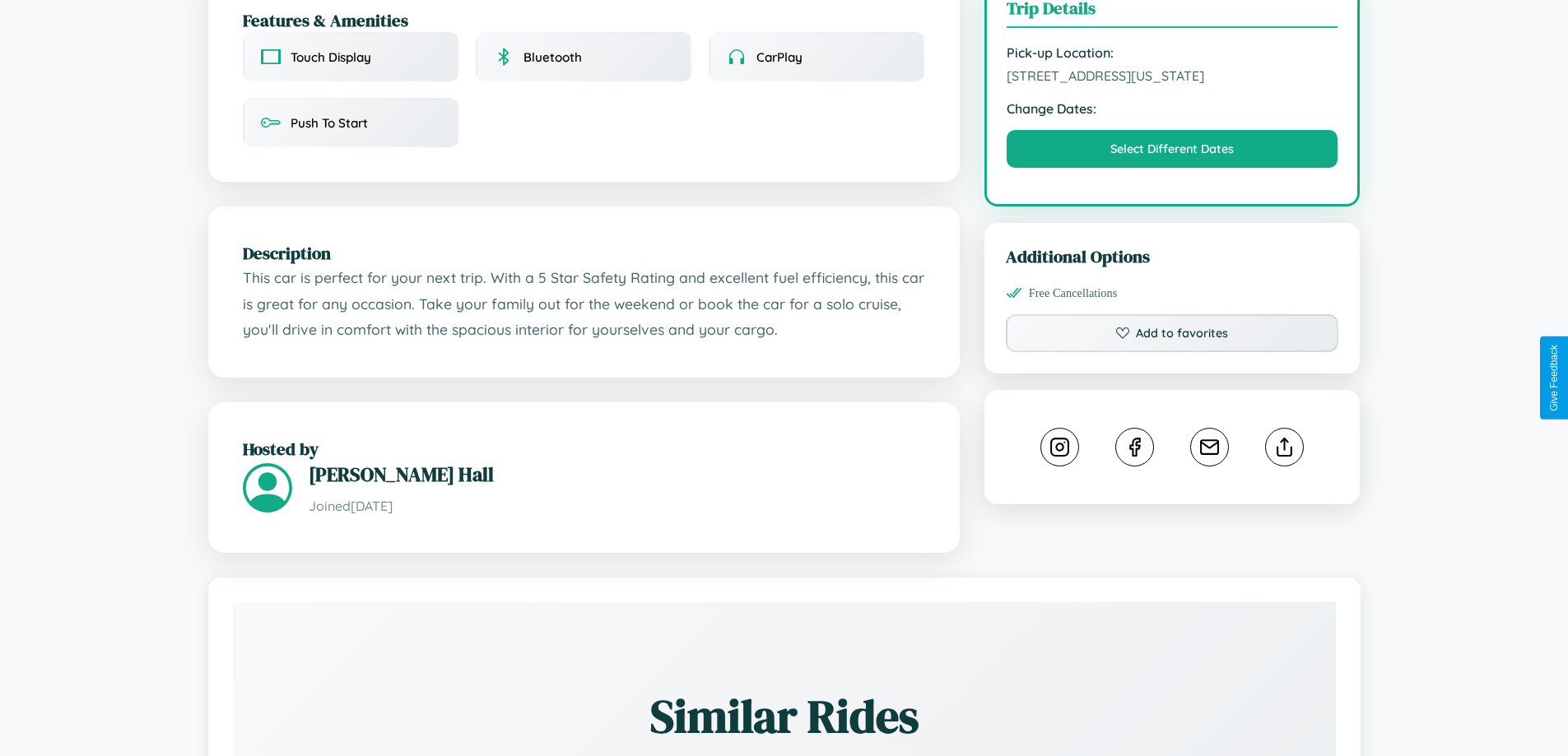
scroll to position [427, 0]
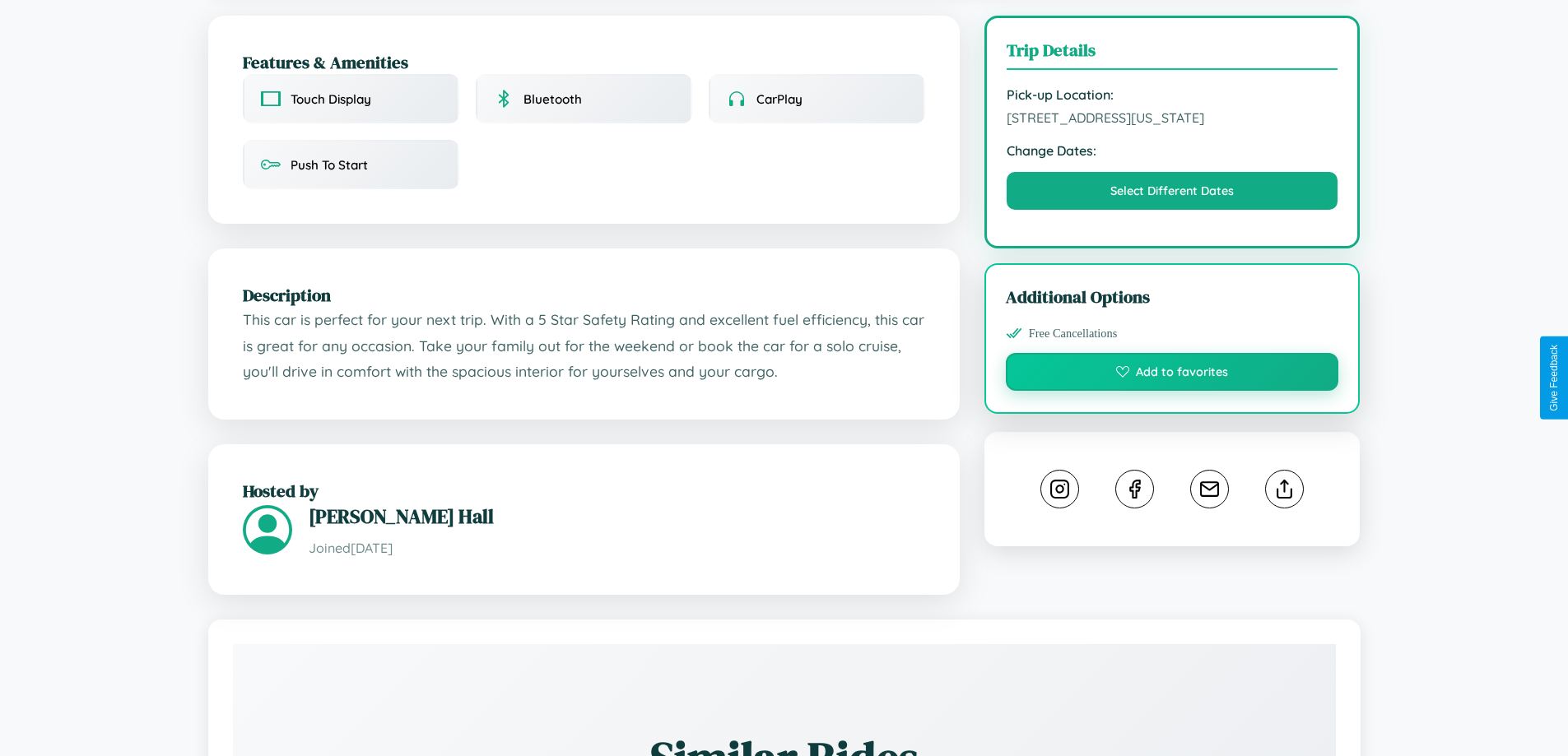
click at [1172, 375] on button "Add to favorites" at bounding box center [1172, 372] width 333 height 38
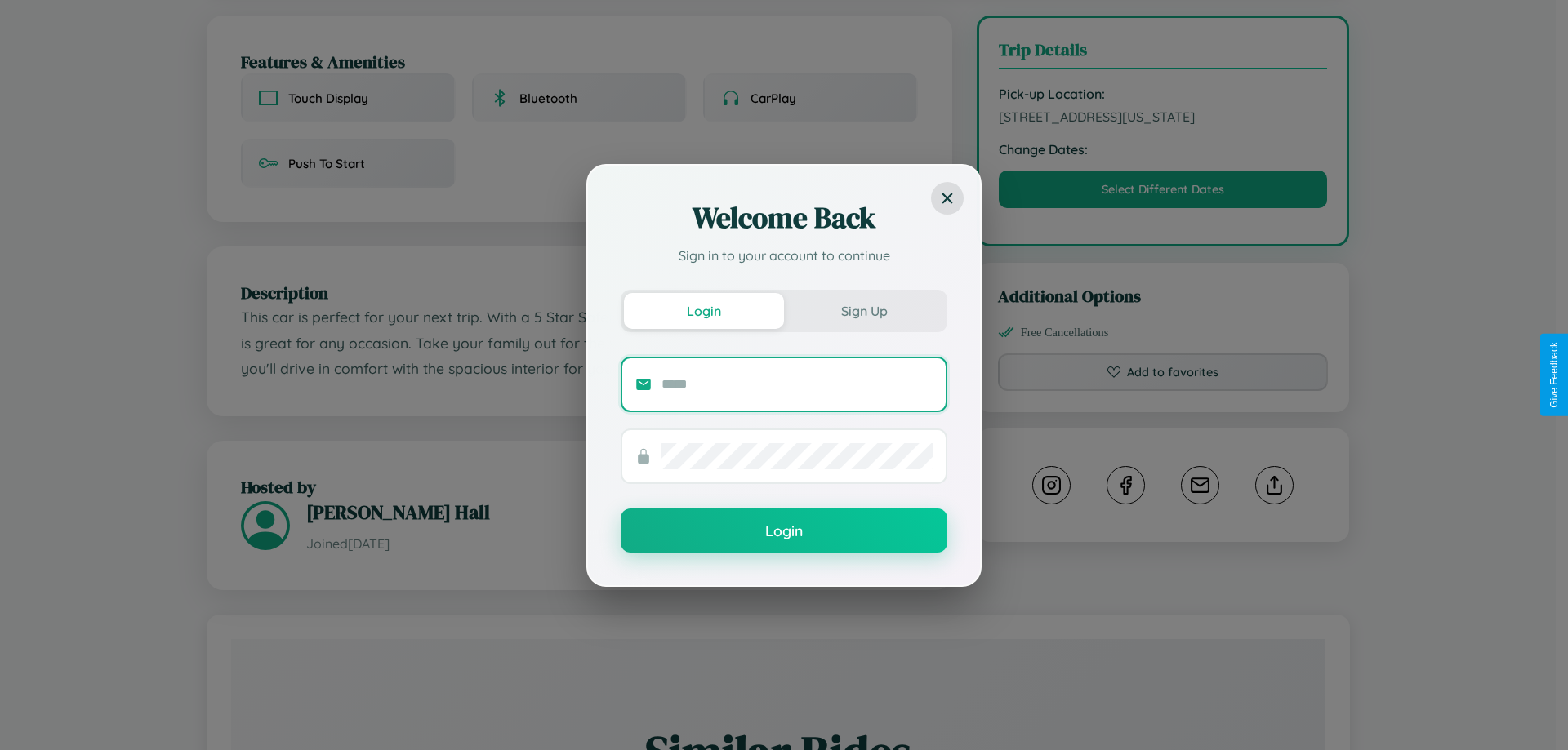
click at [797, 384] on input "text" at bounding box center [797, 384] width 271 height 26
type input "**********"
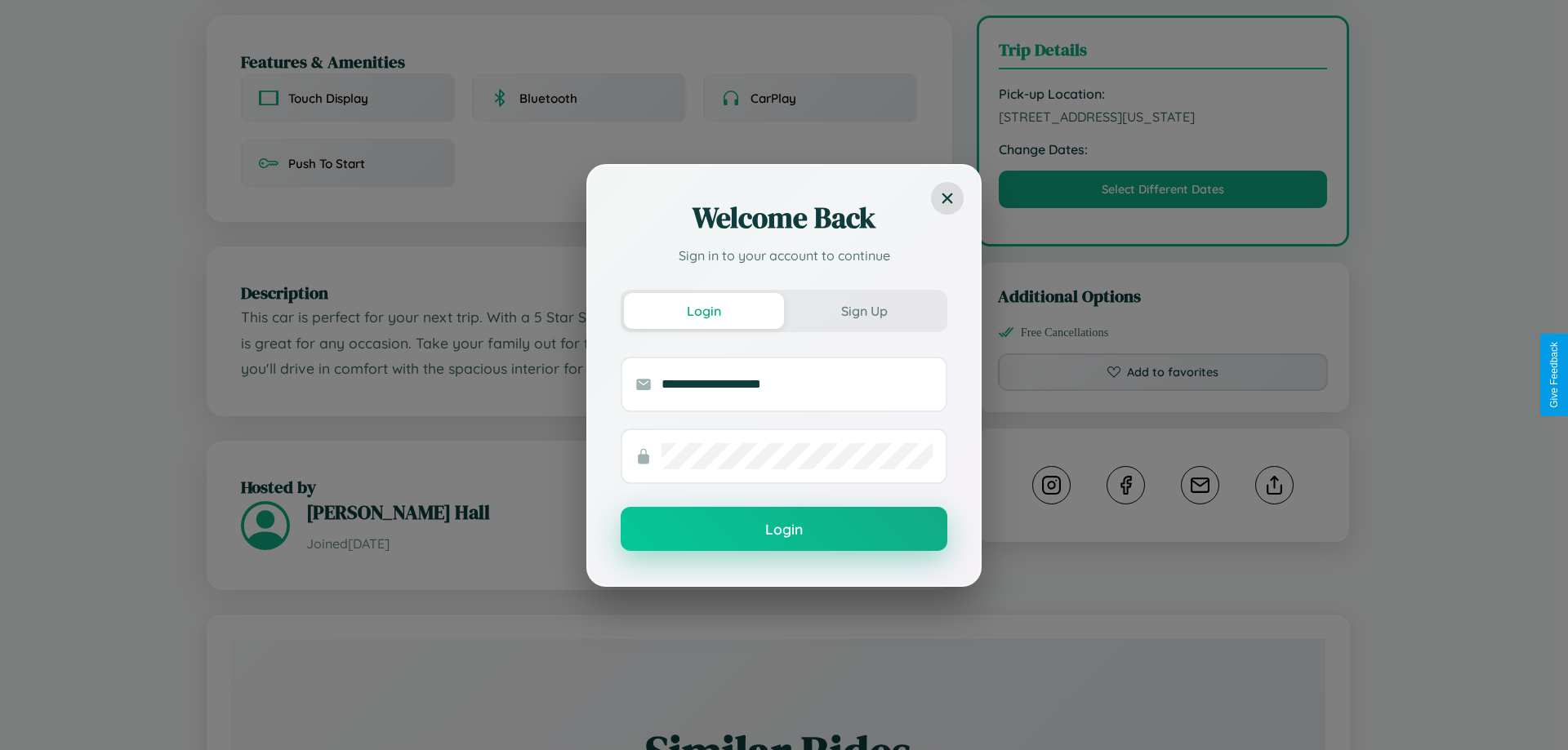
click at [784, 529] on button "Login" at bounding box center [784, 529] width 327 height 44
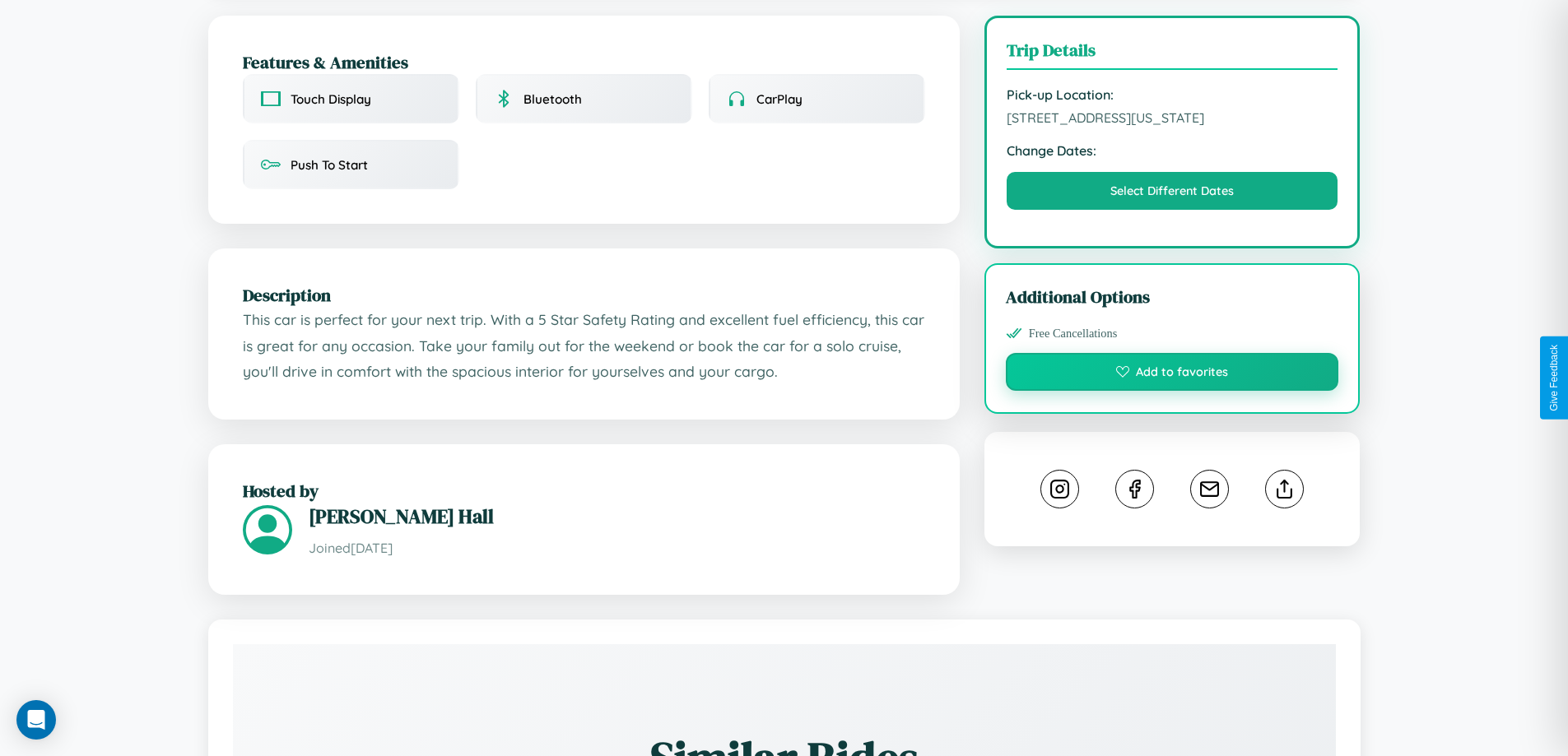
click at [1172, 377] on button "Add to favorites" at bounding box center [1172, 372] width 333 height 38
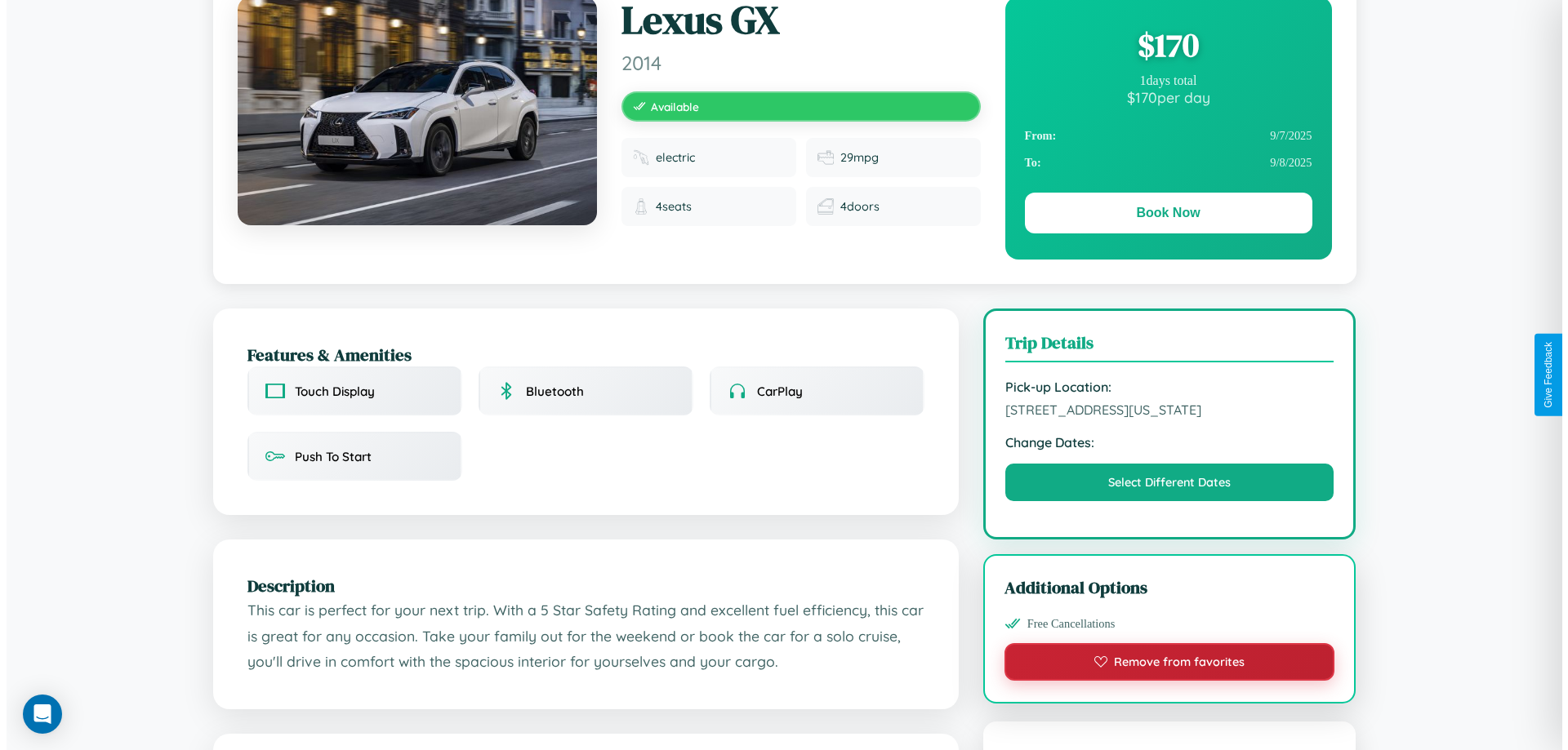
scroll to position [0, 0]
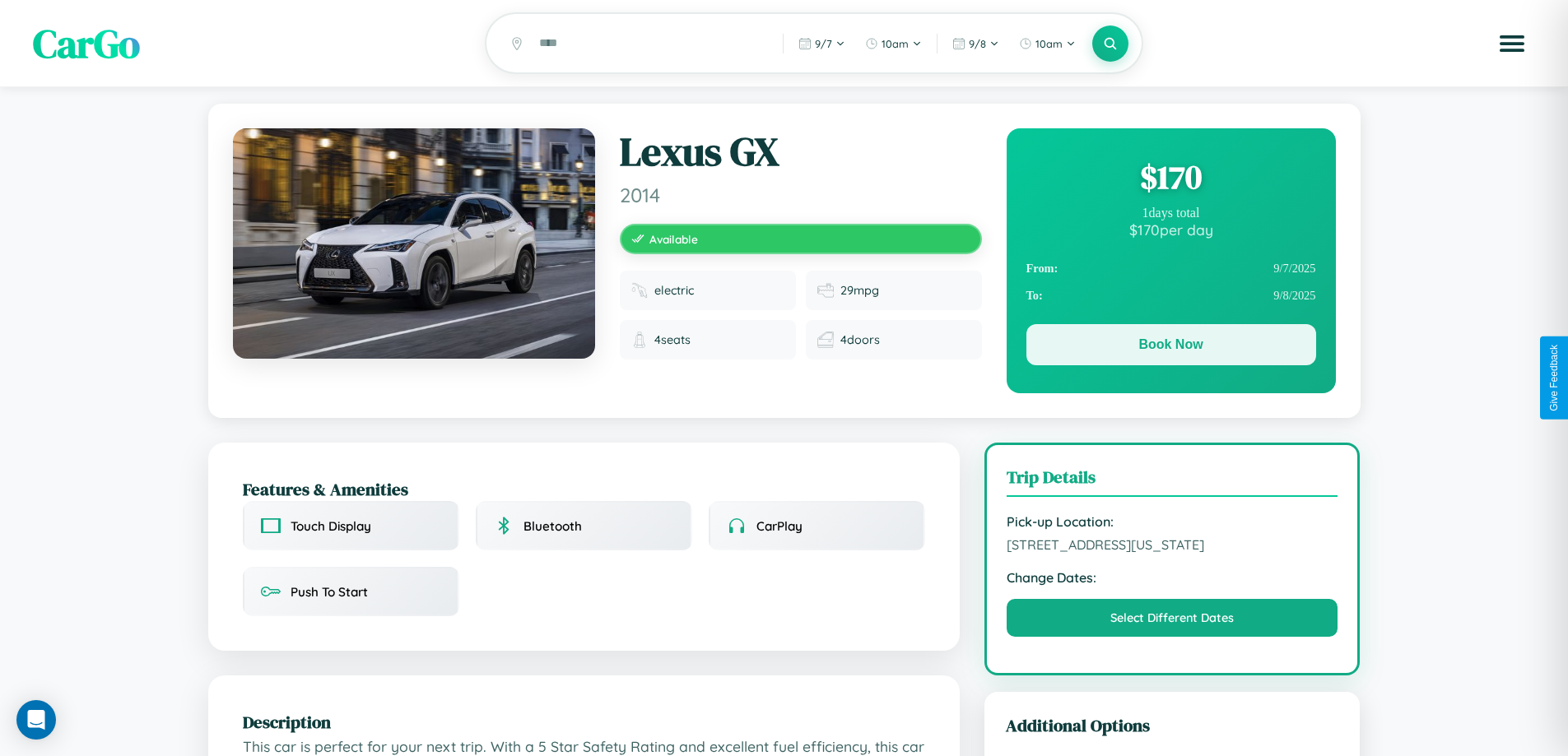
click at [1170, 347] on button "Book Now" at bounding box center [1170, 344] width 289 height 41
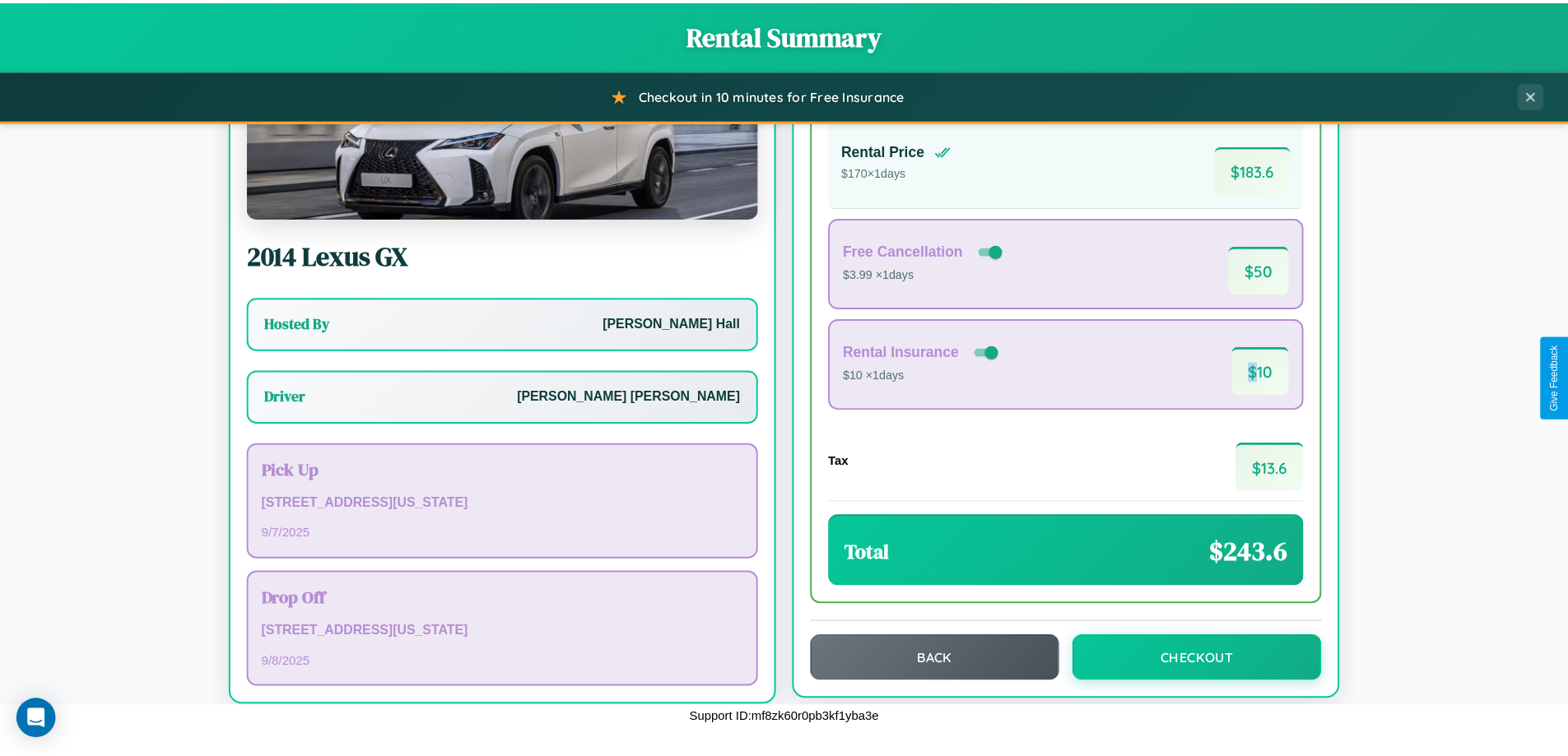
scroll to position [119, 0]
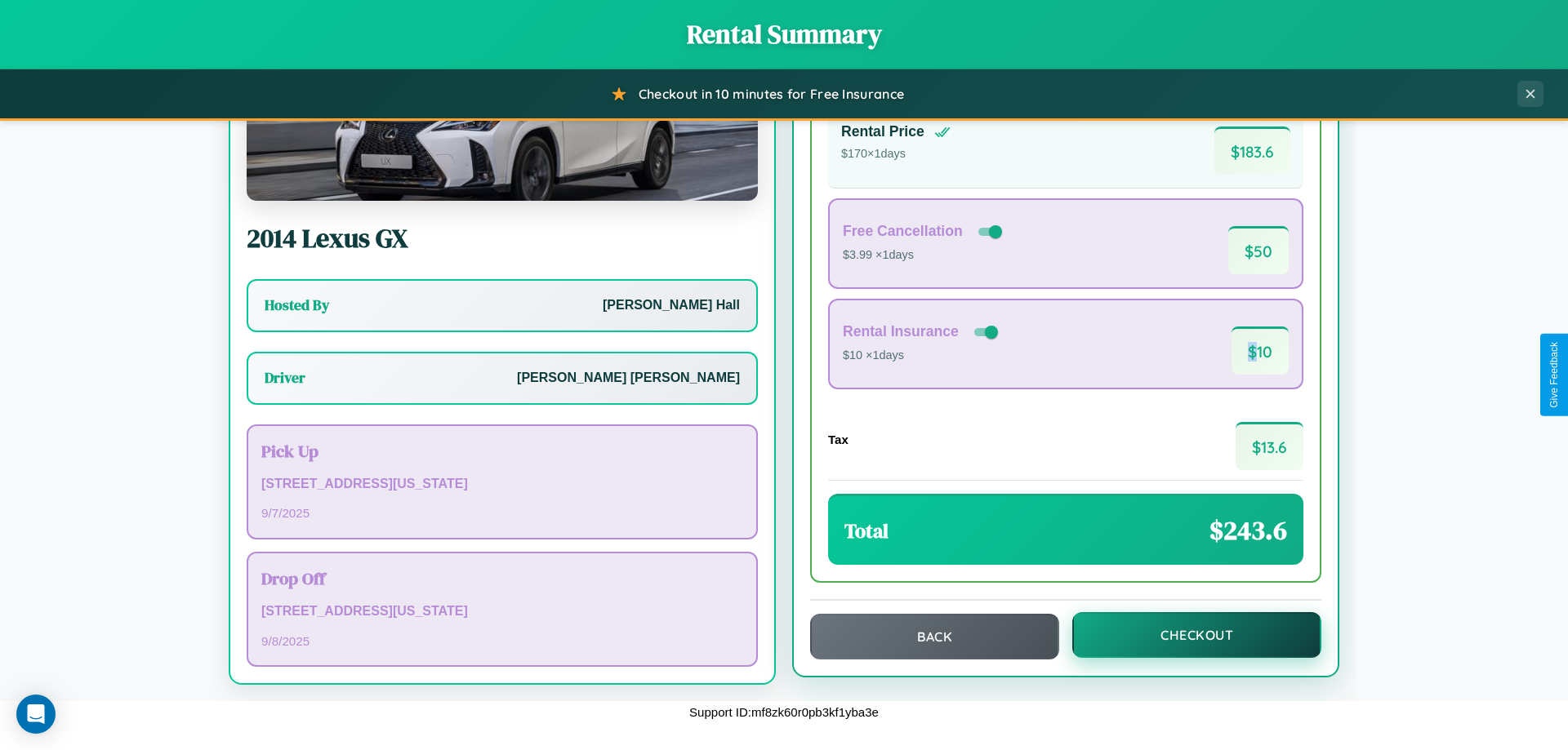
click at [1186, 636] on button "Checkout" at bounding box center [1197, 635] width 249 height 45
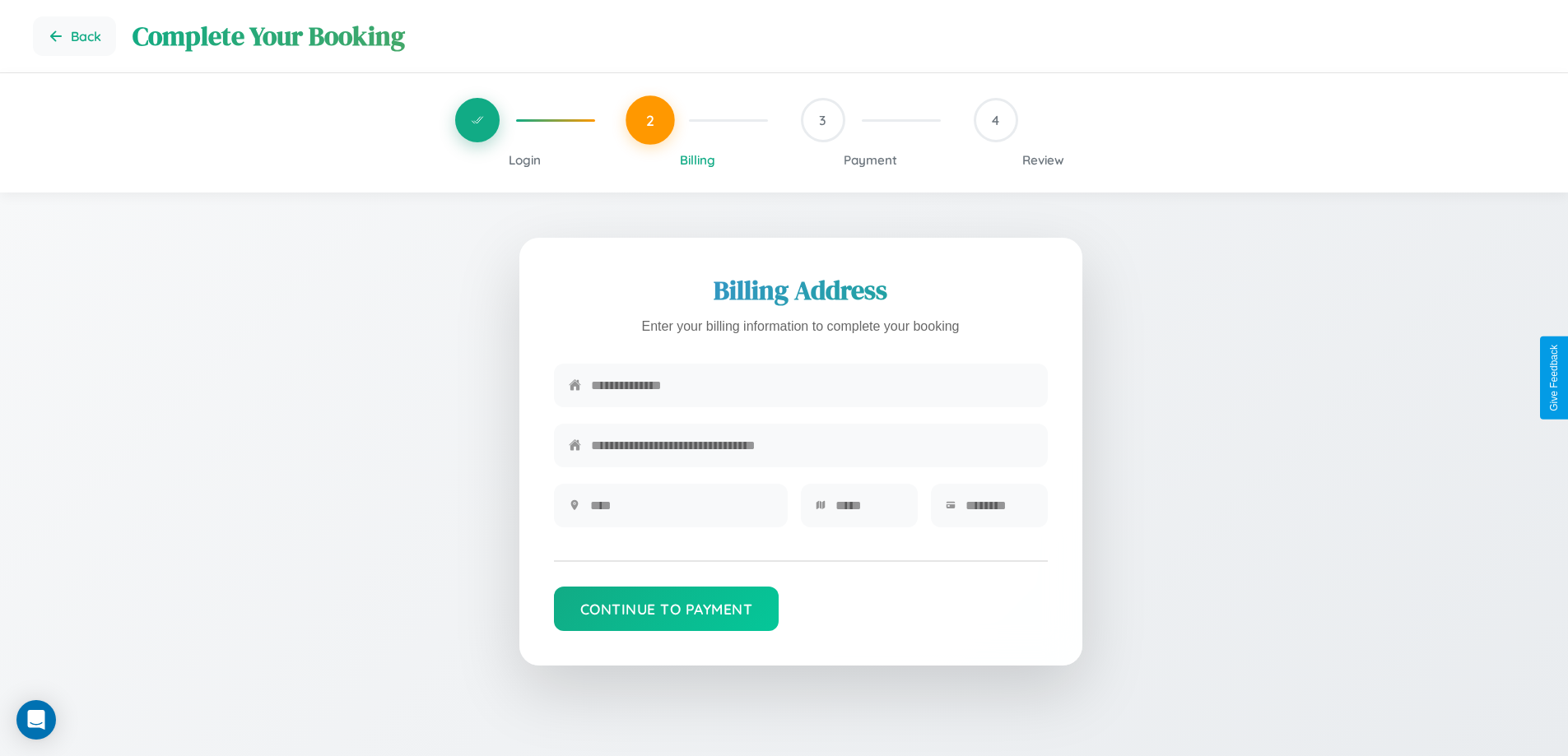
click at [811, 389] on input "text" at bounding box center [811, 386] width 442 height 41
type input "**********"
click at [680, 511] on input "text" at bounding box center [680, 506] width 182 height 41
type input "********"
click at [868, 511] on input "text" at bounding box center [869, 506] width 68 height 41
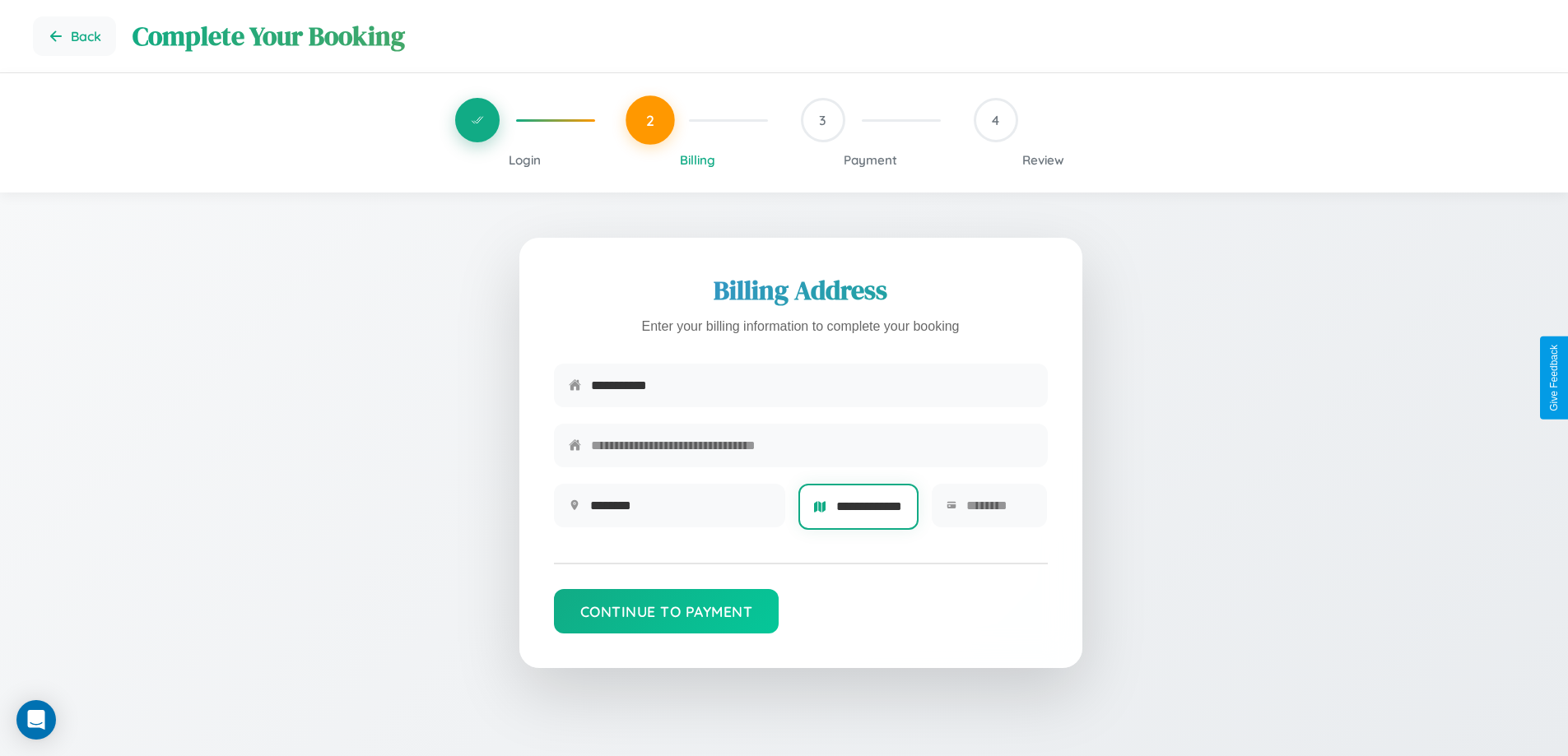
scroll to position [0, 31]
type input "**********"
click at [998, 511] on input "text" at bounding box center [1000, 506] width 67 height 41
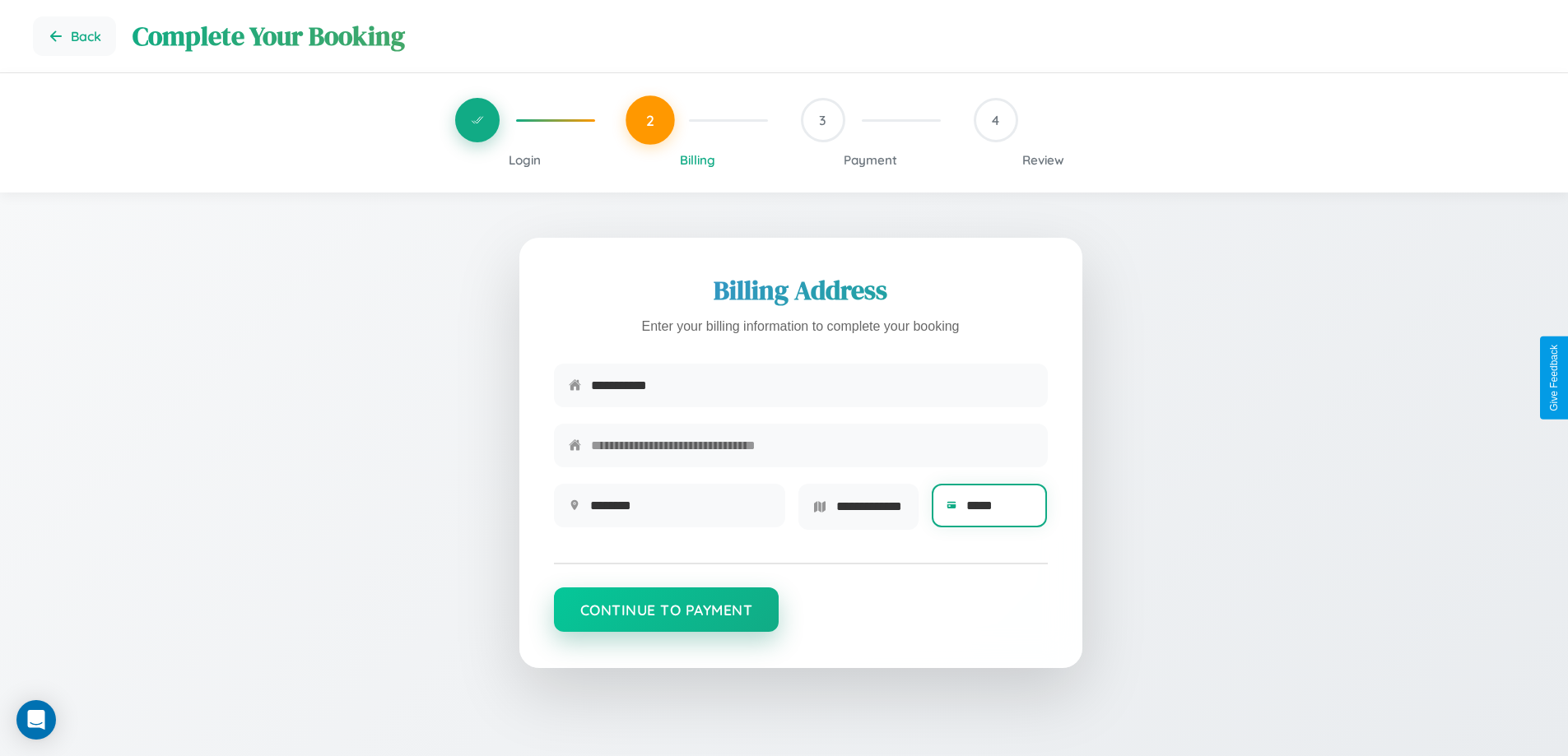
type input "*****"
click at [666, 615] on button "Continue to Payment" at bounding box center [667, 609] width 226 height 44
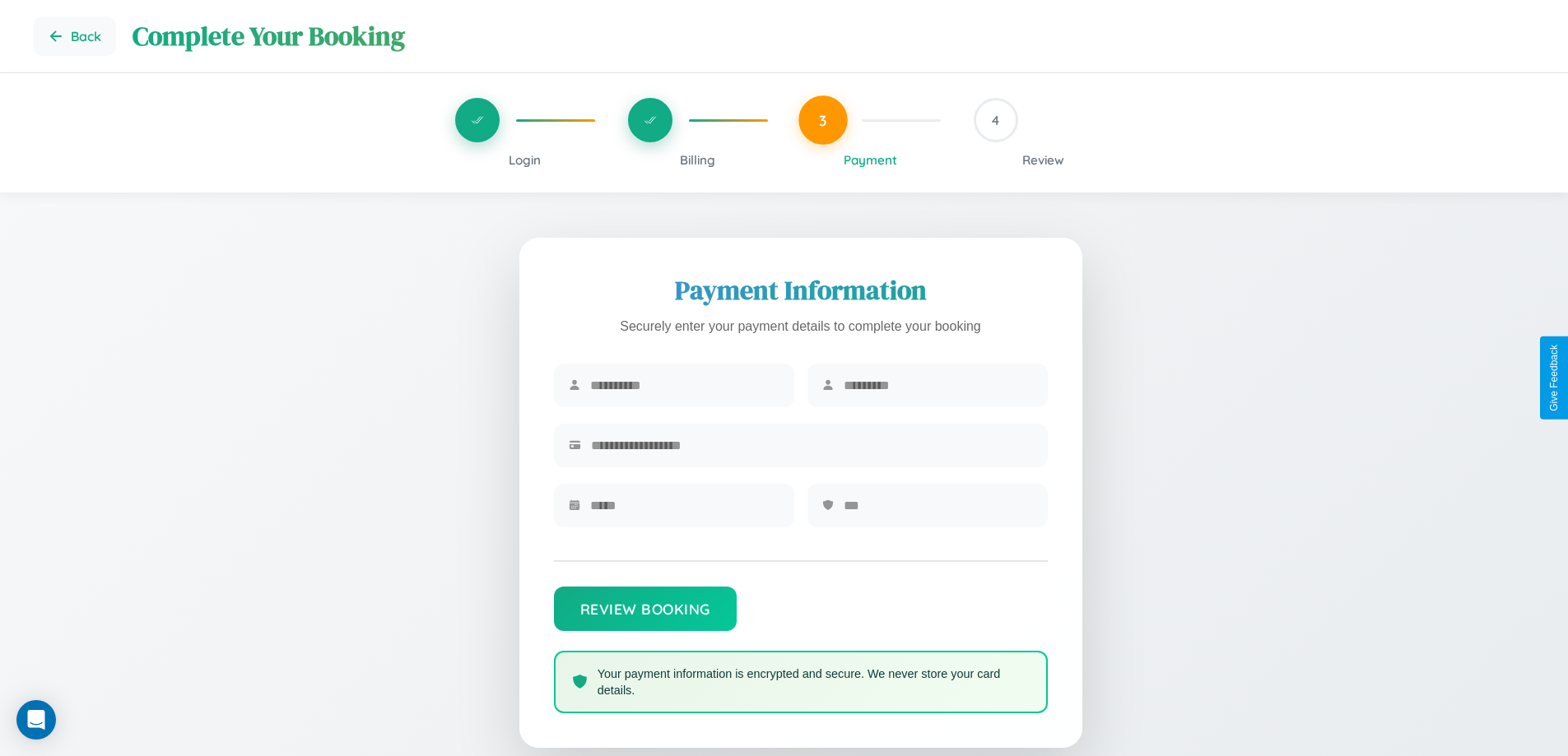
click at [684, 386] on input "text" at bounding box center [684, 386] width 189 height 41
type input "*******"
click at [938, 386] on input "text" at bounding box center [938, 386] width 189 height 41
type input "*****"
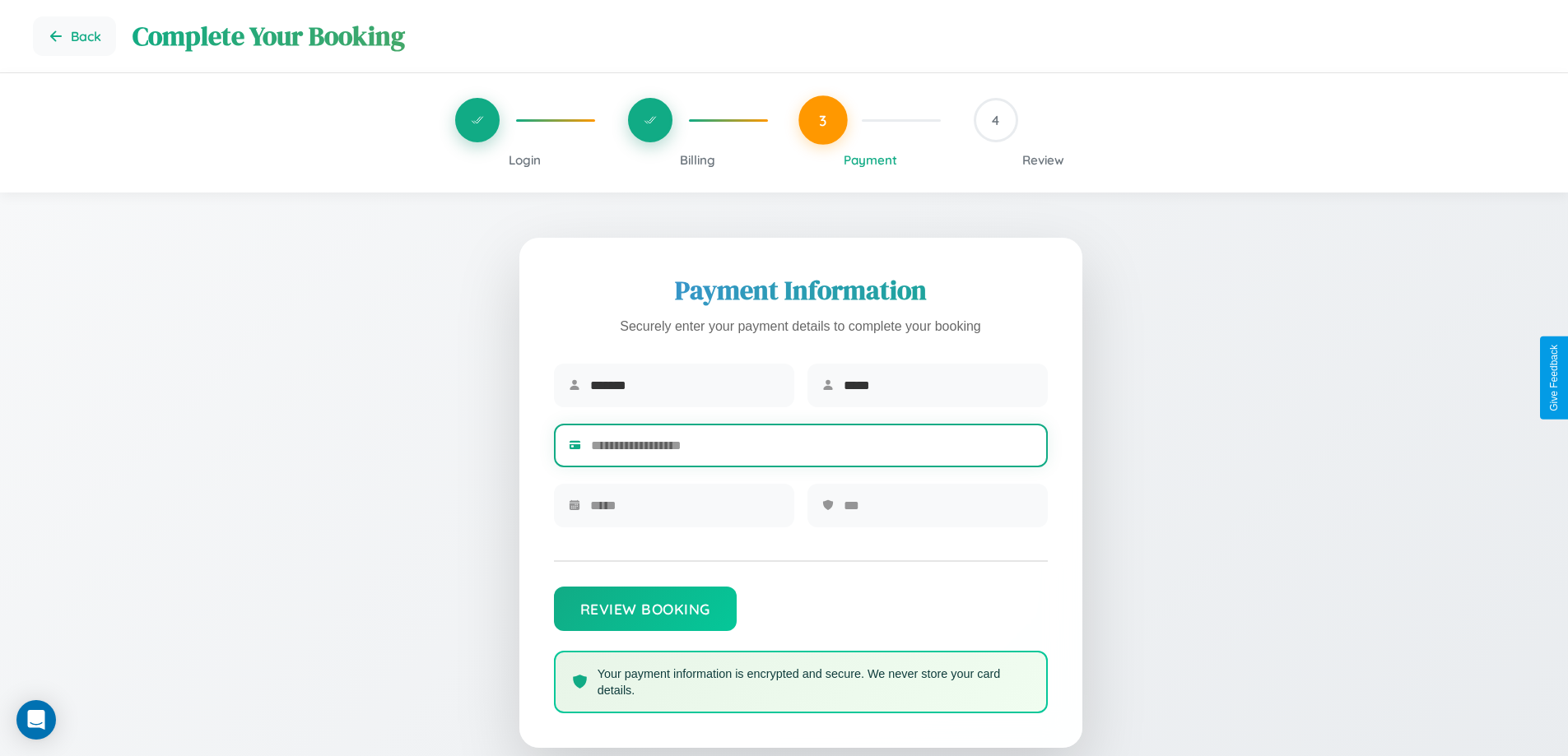
click at [811, 449] on input "text" at bounding box center [811, 445] width 442 height 41
type input "**********"
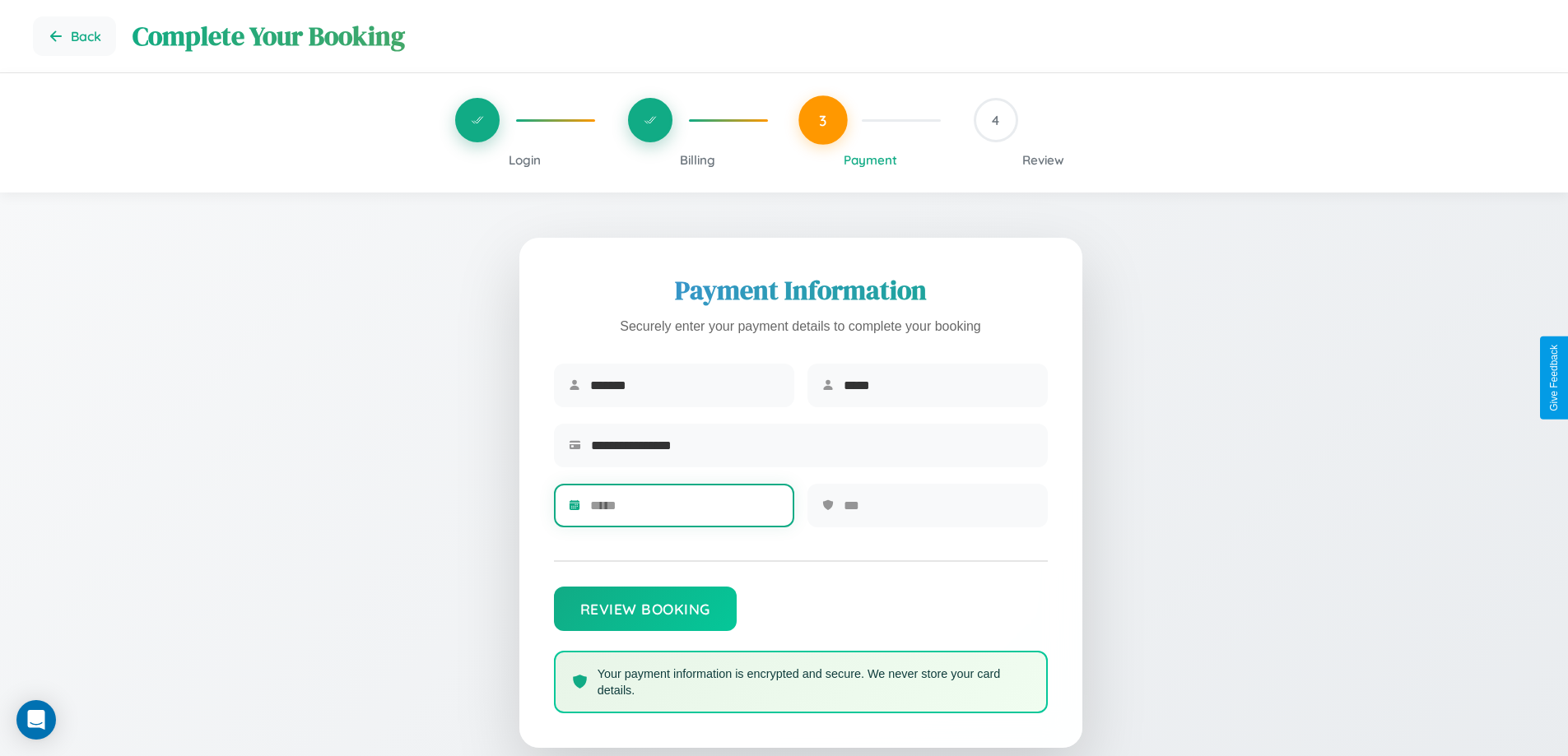
click at [684, 511] on input "text" at bounding box center [684, 506] width 189 height 41
type input "*****"
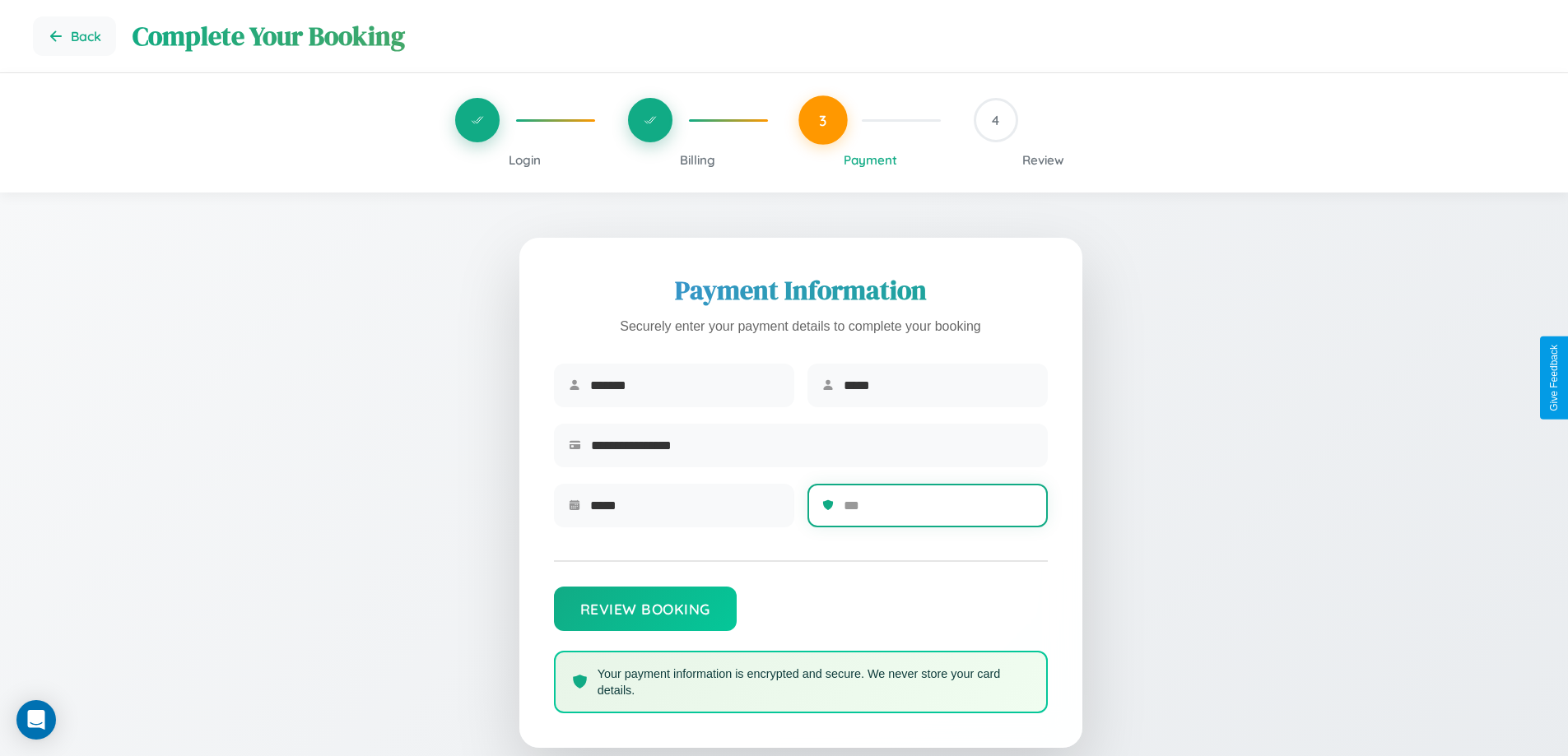
click at [938, 511] on input "text" at bounding box center [938, 506] width 189 height 41
type input "***"
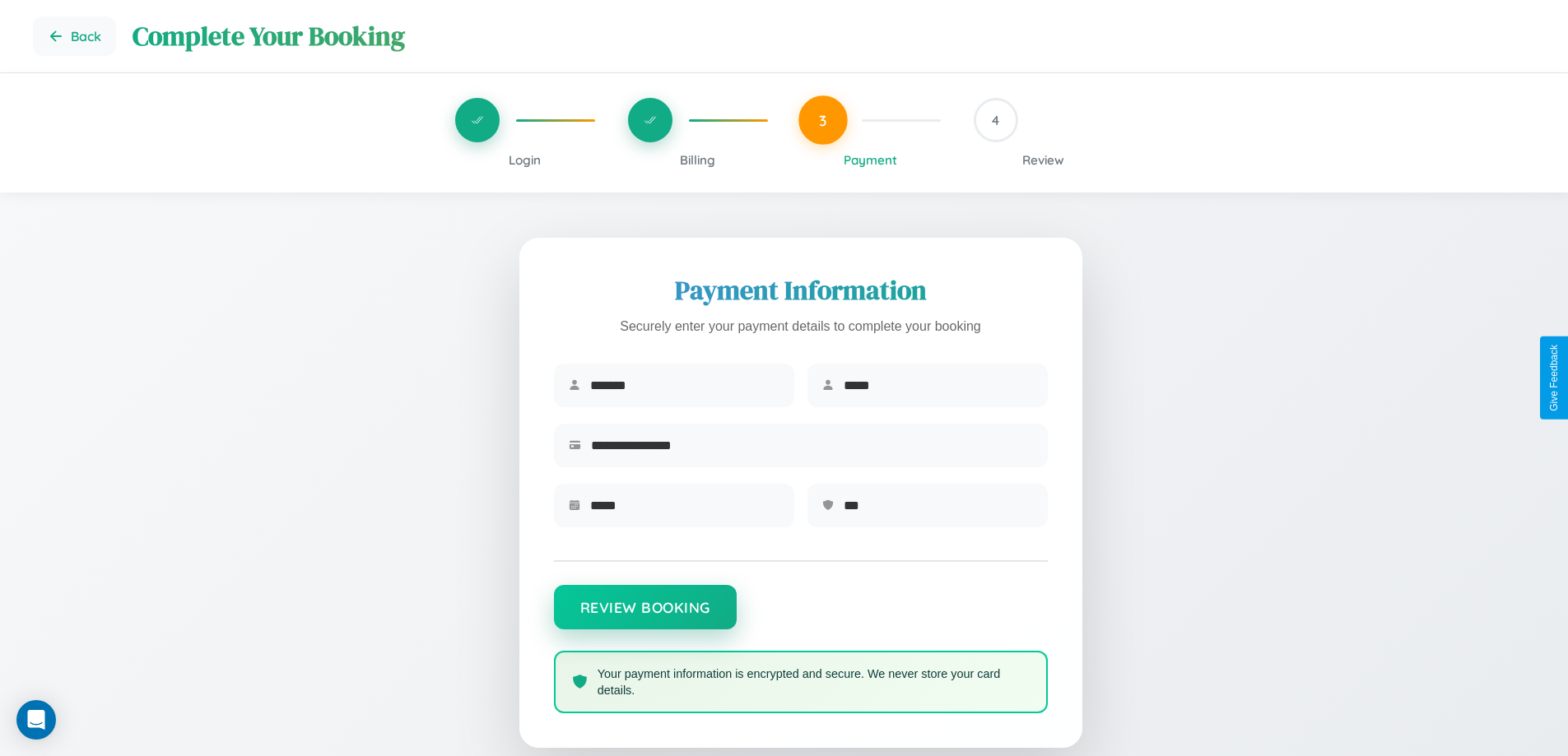
click at [644, 615] on button "Review Booking" at bounding box center [645, 608] width 182 height 44
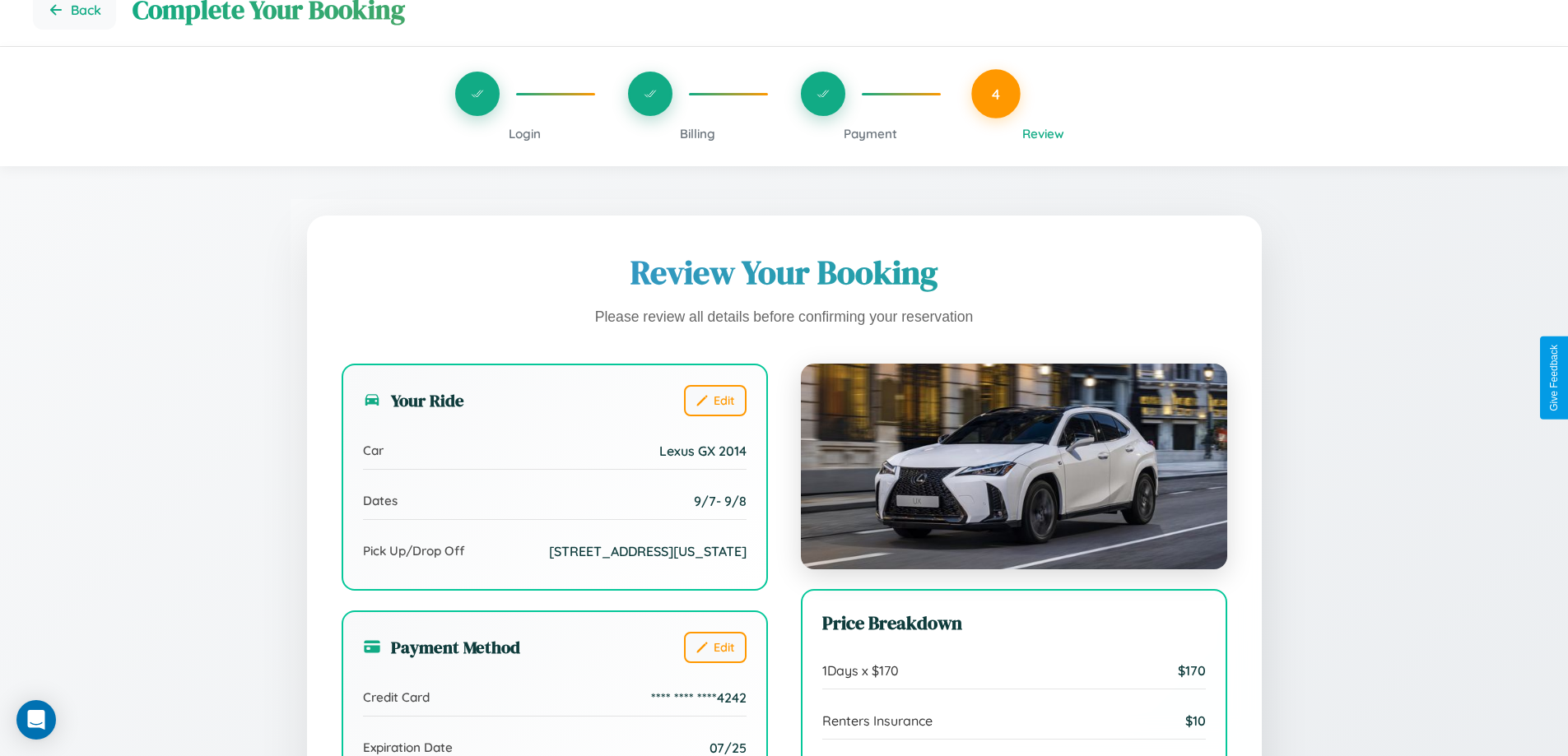
scroll to position [504, 0]
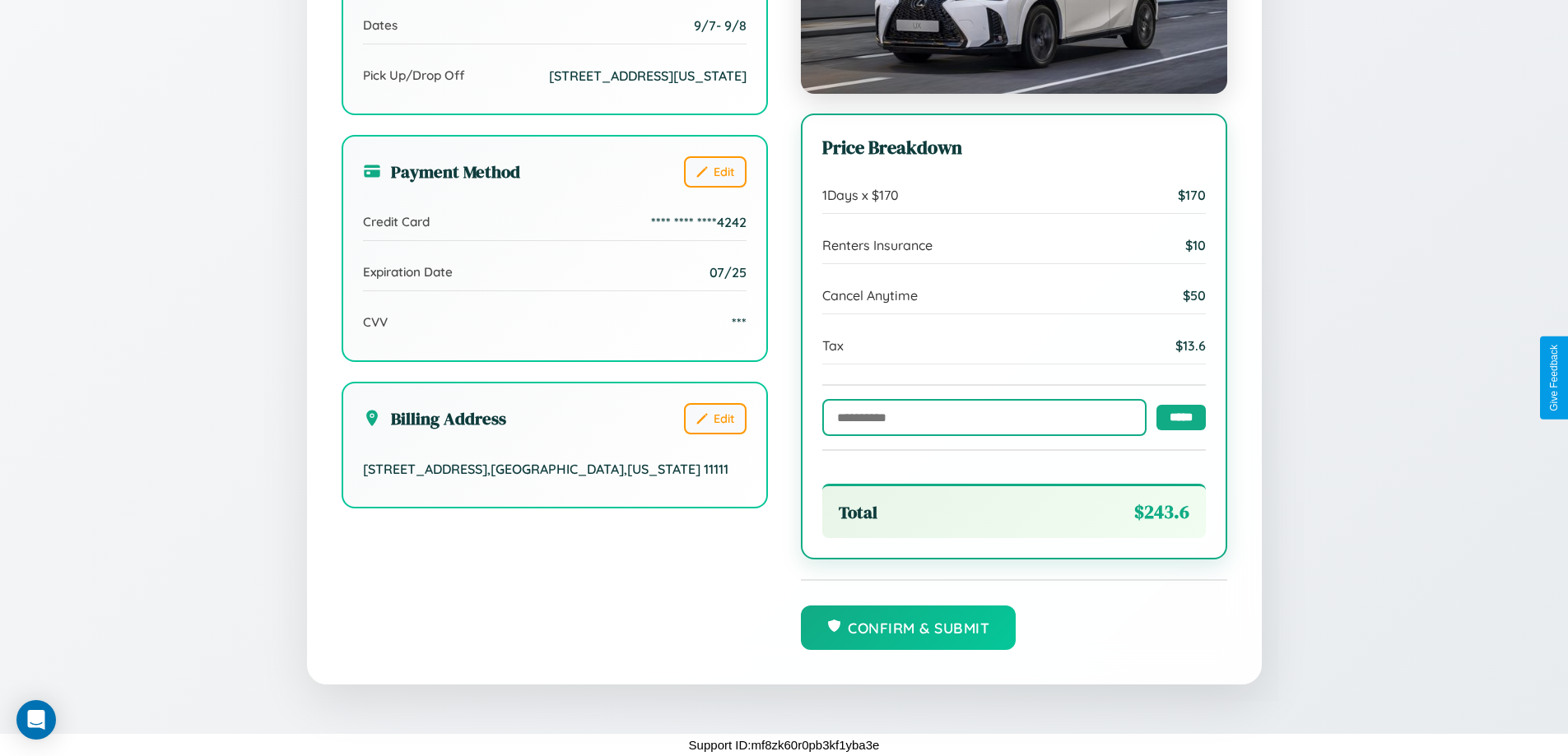
click at [979, 417] on input "text" at bounding box center [984, 417] width 324 height 37
type input "******"
click at [1176, 417] on input "*****" at bounding box center [1181, 417] width 49 height 25
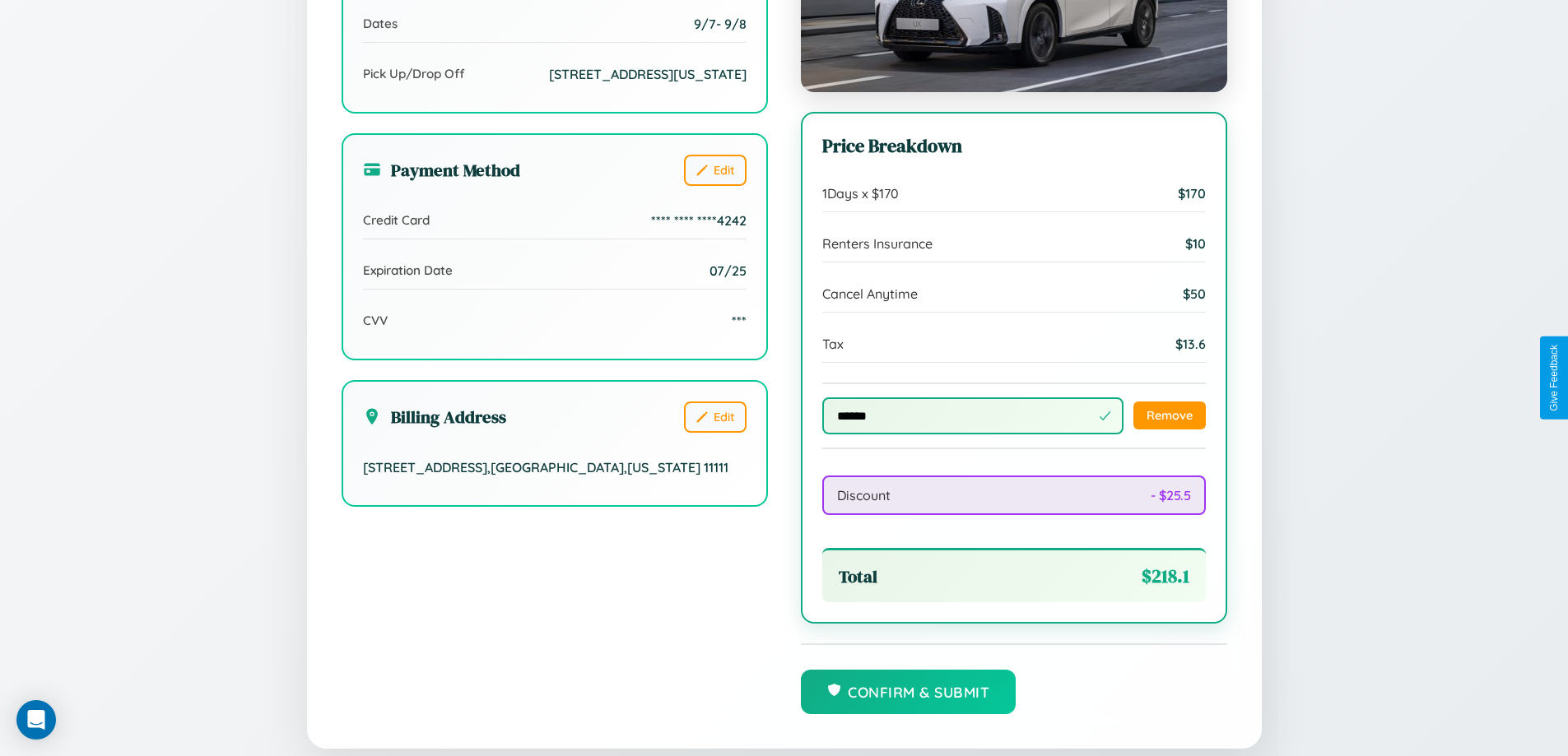
scroll to position [569, 0]
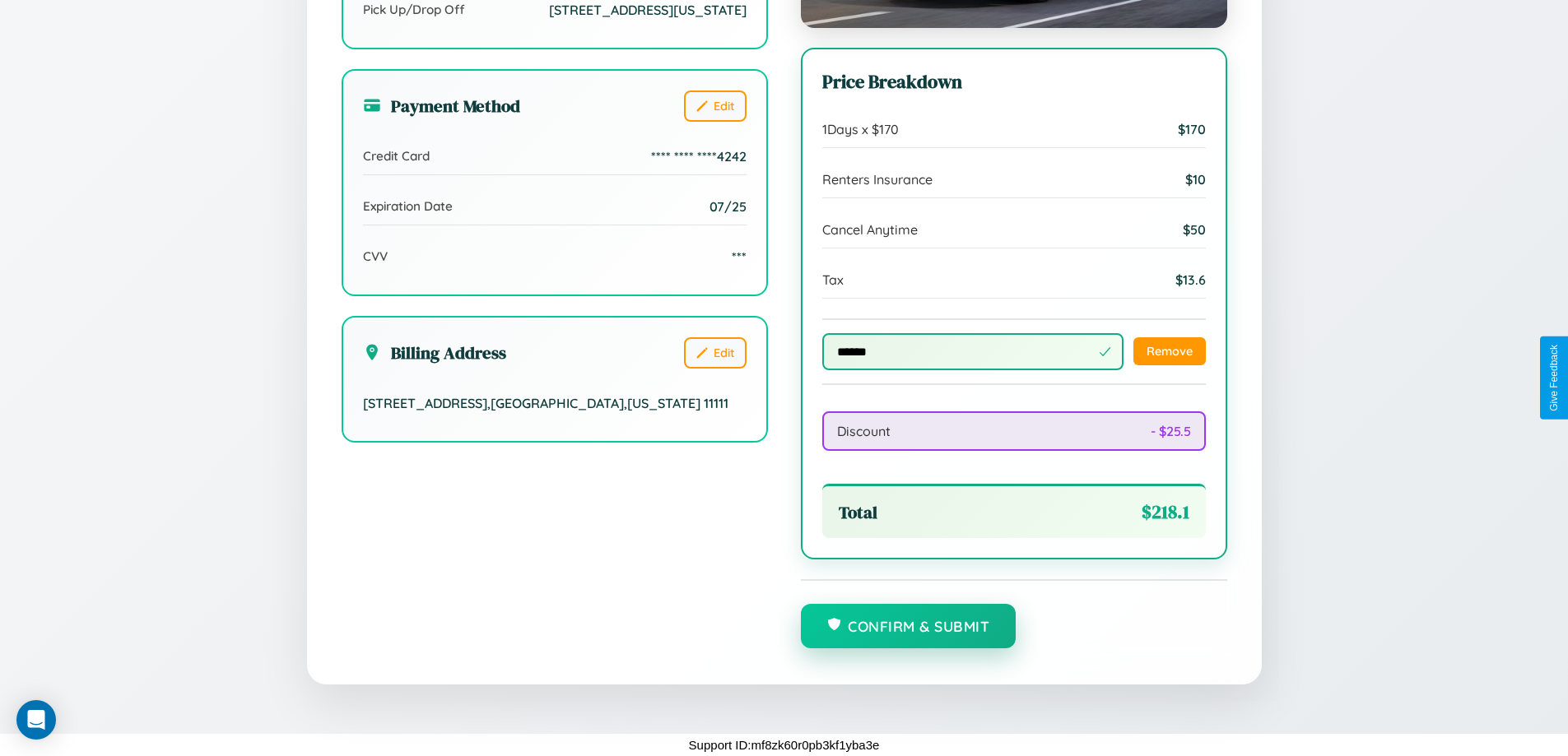
click at [908, 627] on button "Confirm & Submit" at bounding box center [909, 626] width 216 height 44
